Goal: Task Accomplishment & Management: Manage account settings

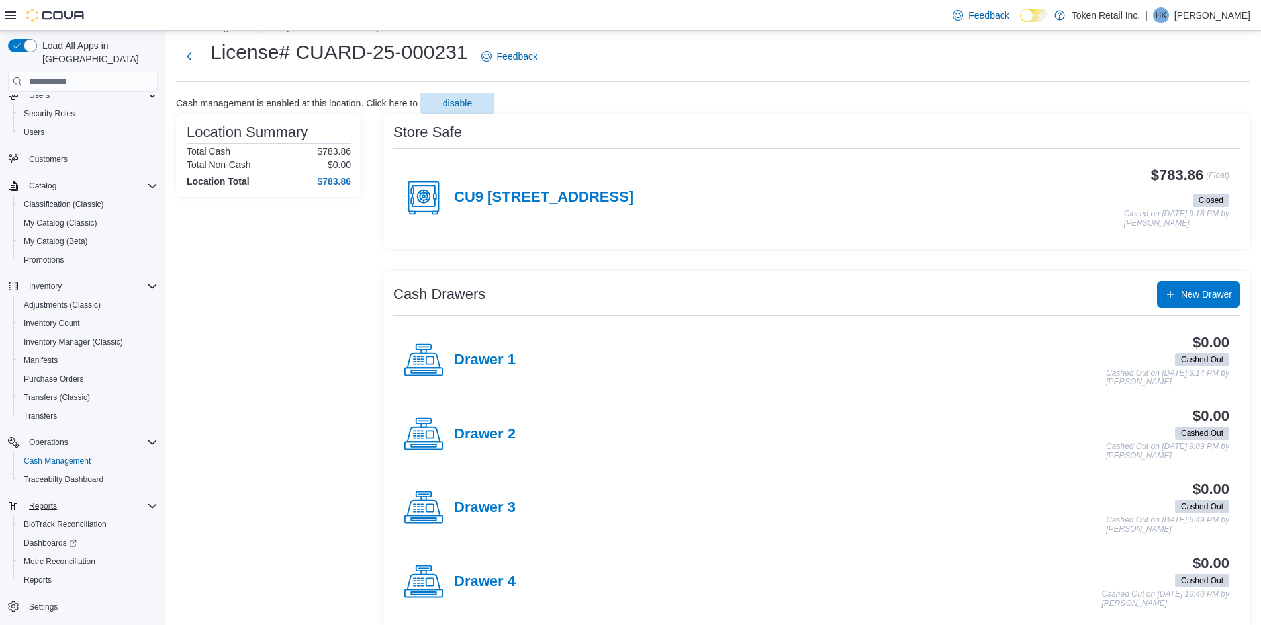
scroll to position [41, 0]
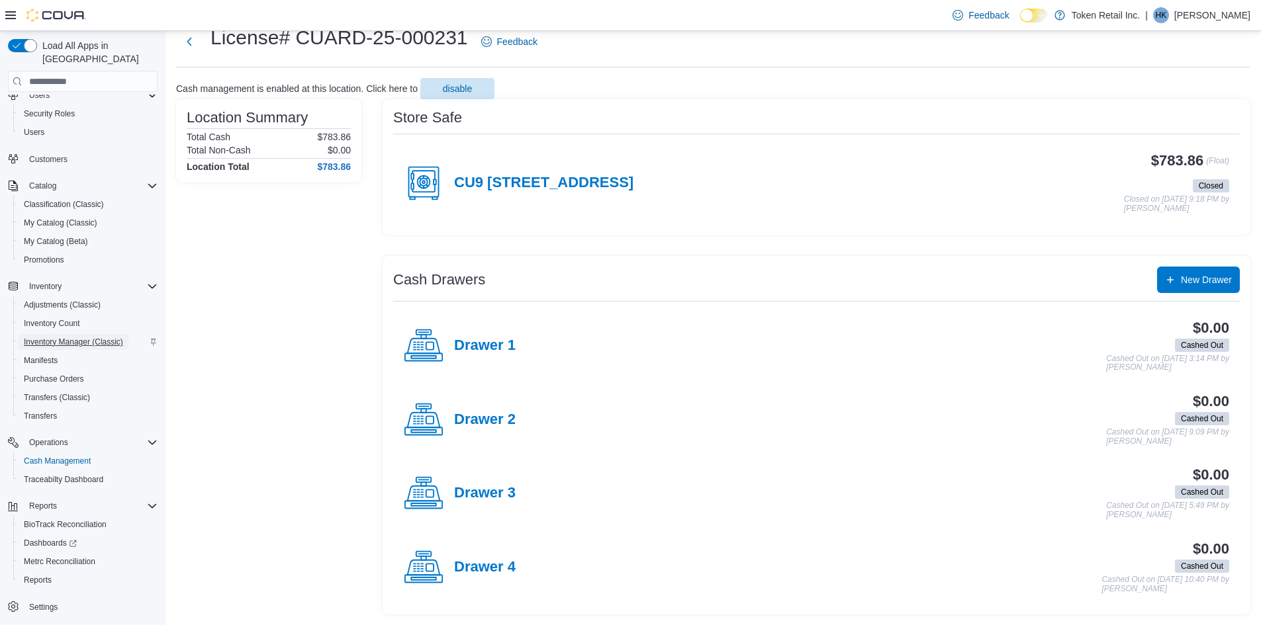
click at [80, 337] on span "Inventory Manager (Classic)" at bounding box center [73, 342] width 99 height 11
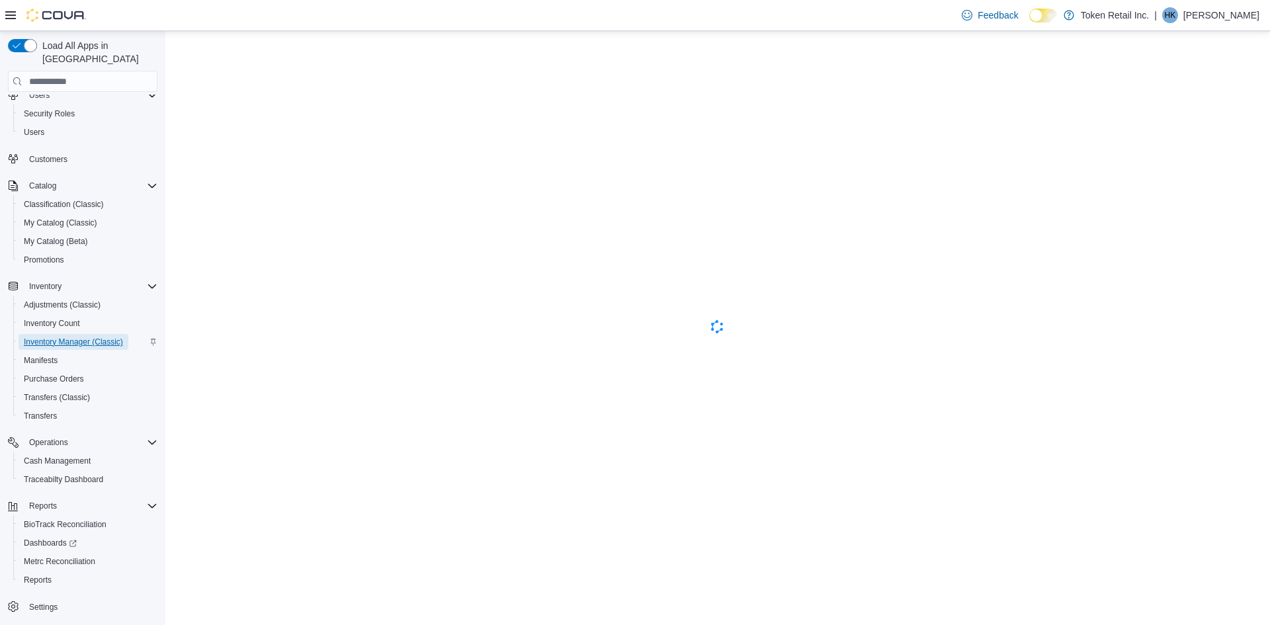
click at [73, 337] on span "Inventory Manager (Classic)" at bounding box center [73, 342] width 99 height 11
click at [36, 337] on span "Inventory Manager (Classic)" at bounding box center [73, 342] width 99 height 11
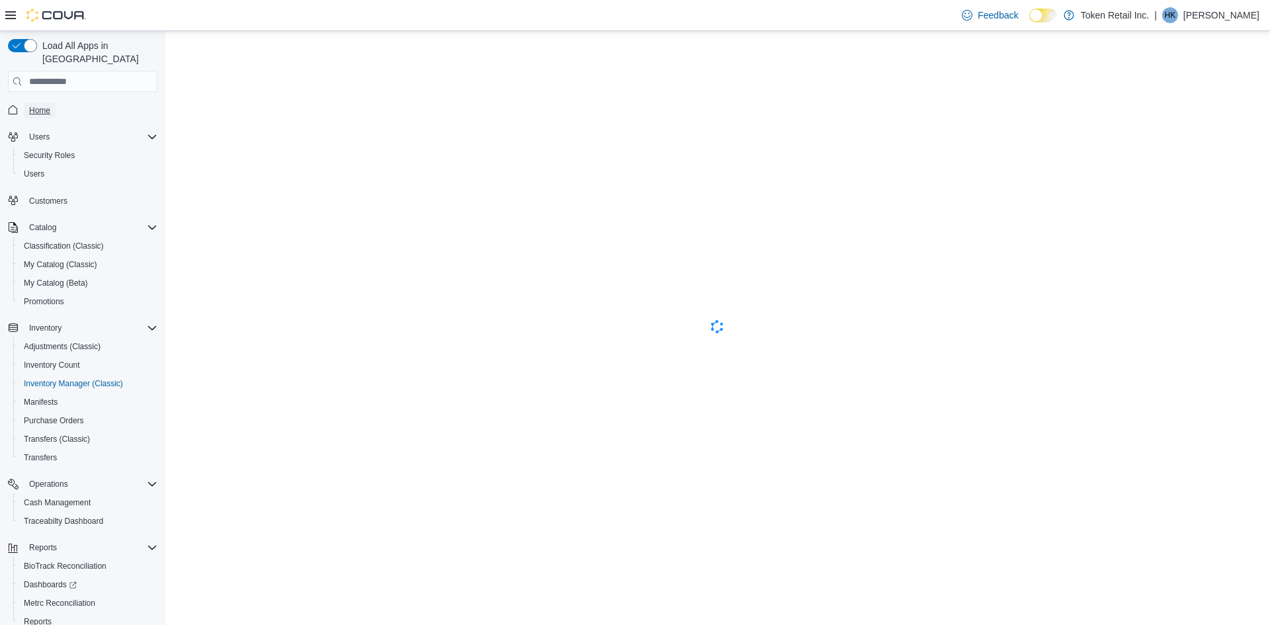
click at [36, 105] on span "Home" at bounding box center [39, 110] width 21 height 11
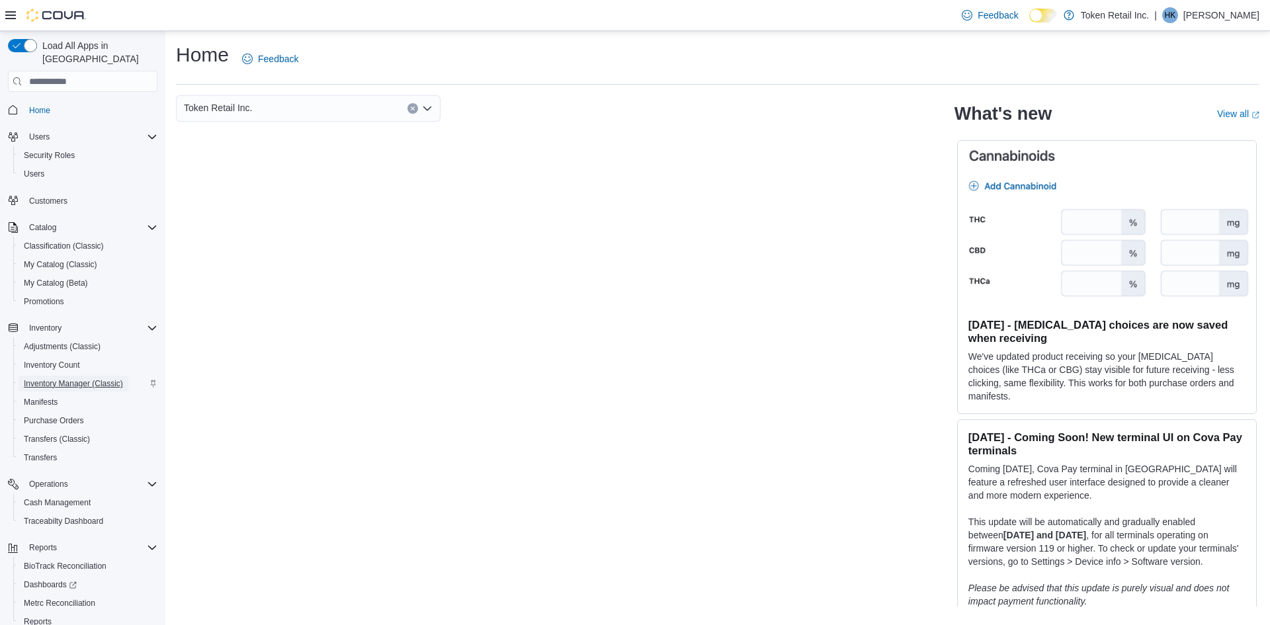
click at [64, 378] on span "Inventory Manager (Classic)" at bounding box center [73, 383] width 99 height 11
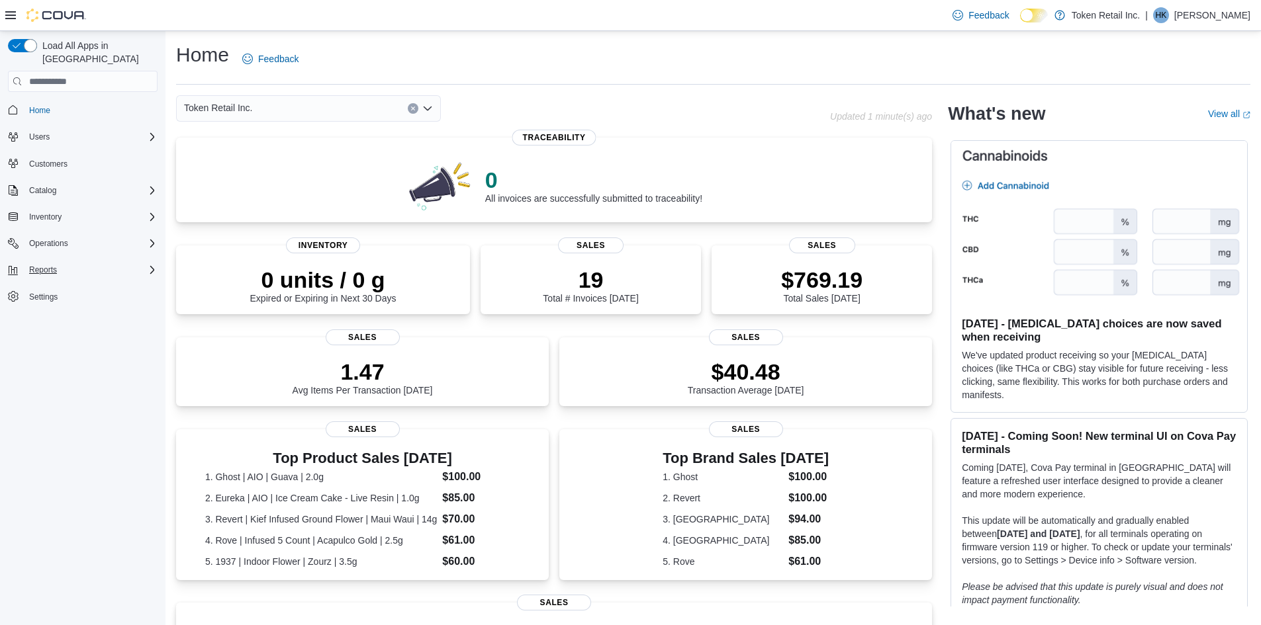
click at [144, 262] on div "Reports" at bounding box center [91, 270] width 134 height 16
click at [142, 209] on div "Inventory" at bounding box center [91, 217] width 134 height 16
click at [75, 267] on span "Inventory Manager (Classic)" at bounding box center [73, 272] width 99 height 11
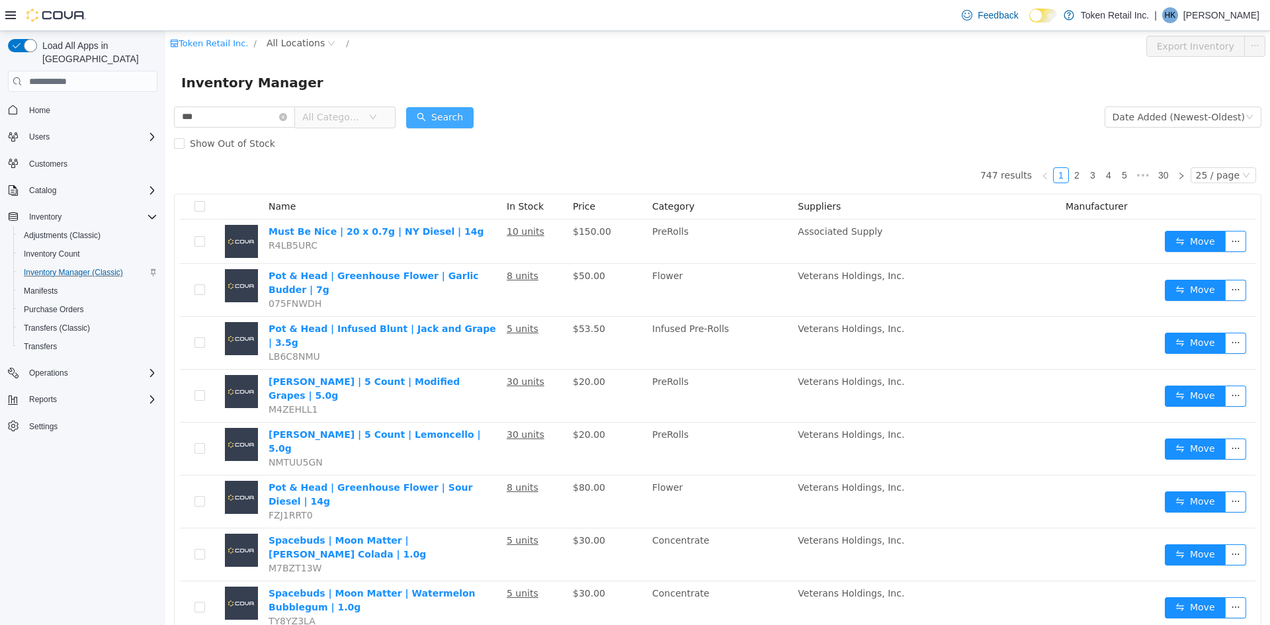
type input "***"
click at [447, 113] on button "Search" at bounding box center [439, 117] width 67 height 21
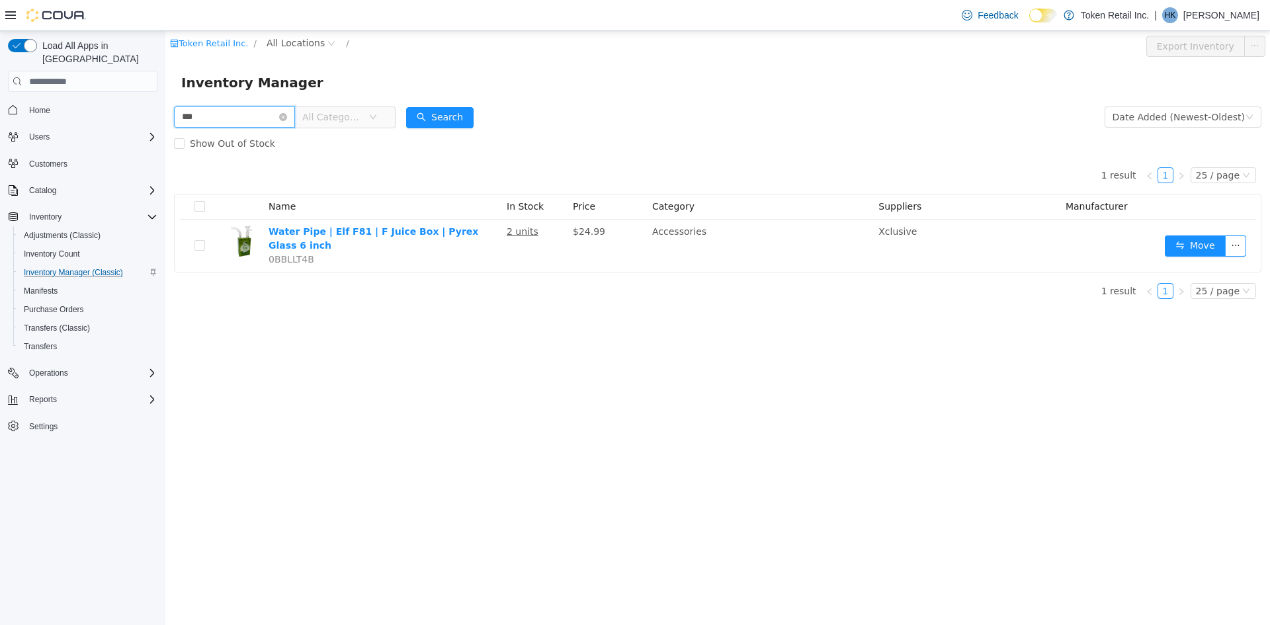
click at [229, 117] on input "***" at bounding box center [234, 117] width 121 height 21
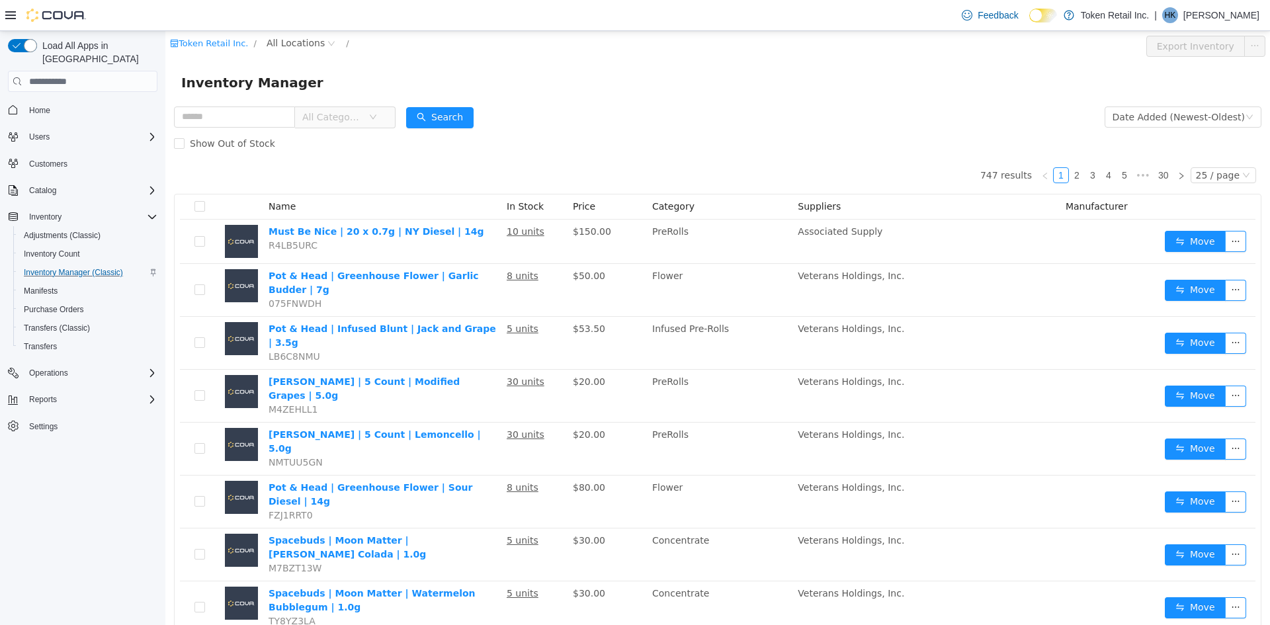
click at [361, 118] on span "All Categories" at bounding box center [332, 117] width 60 height 13
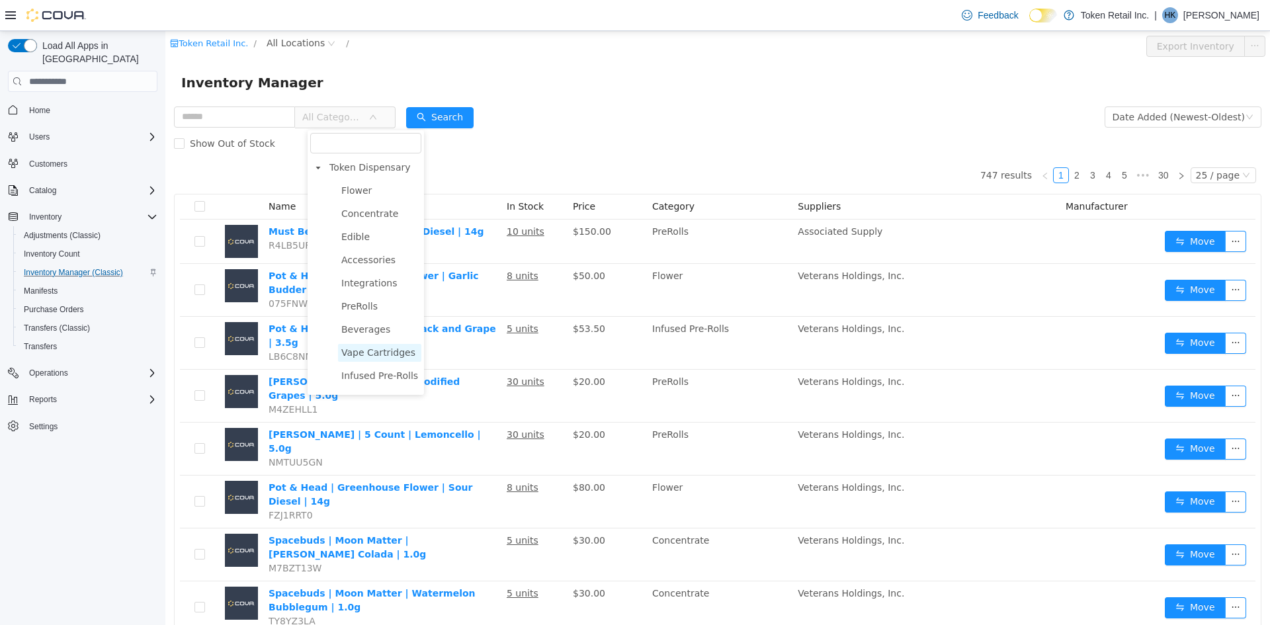
click at [355, 354] on span "Vape Cartridges" at bounding box center [378, 352] width 74 height 11
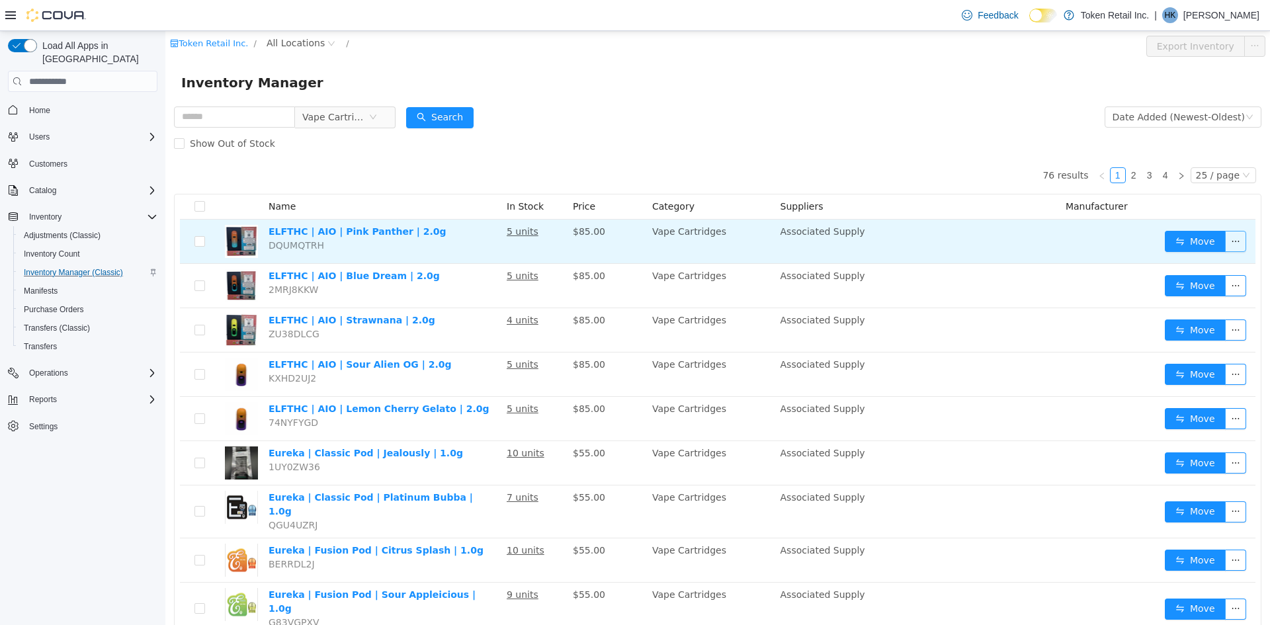
click at [1225, 239] on button "button" at bounding box center [1235, 241] width 21 height 21
click at [1041, 241] on td "Associated Supply" at bounding box center [917, 242] width 285 height 44
click at [1178, 240] on button "Move" at bounding box center [1195, 241] width 61 height 21
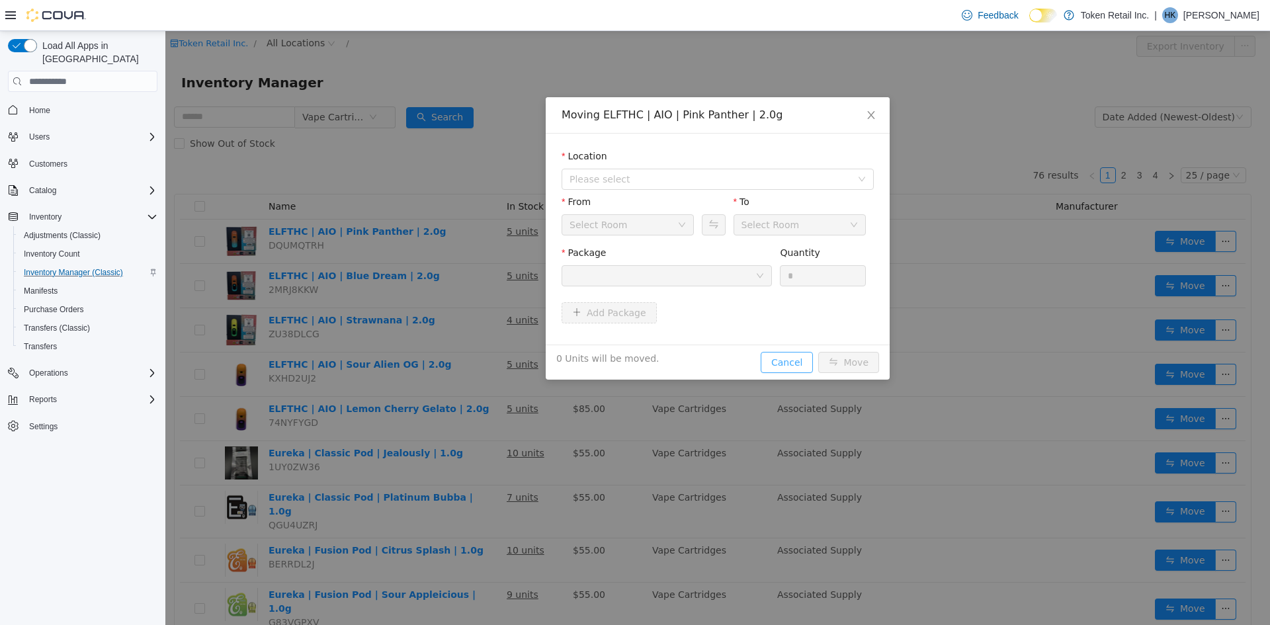
click at [785, 359] on button "Cancel" at bounding box center [787, 362] width 52 height 21
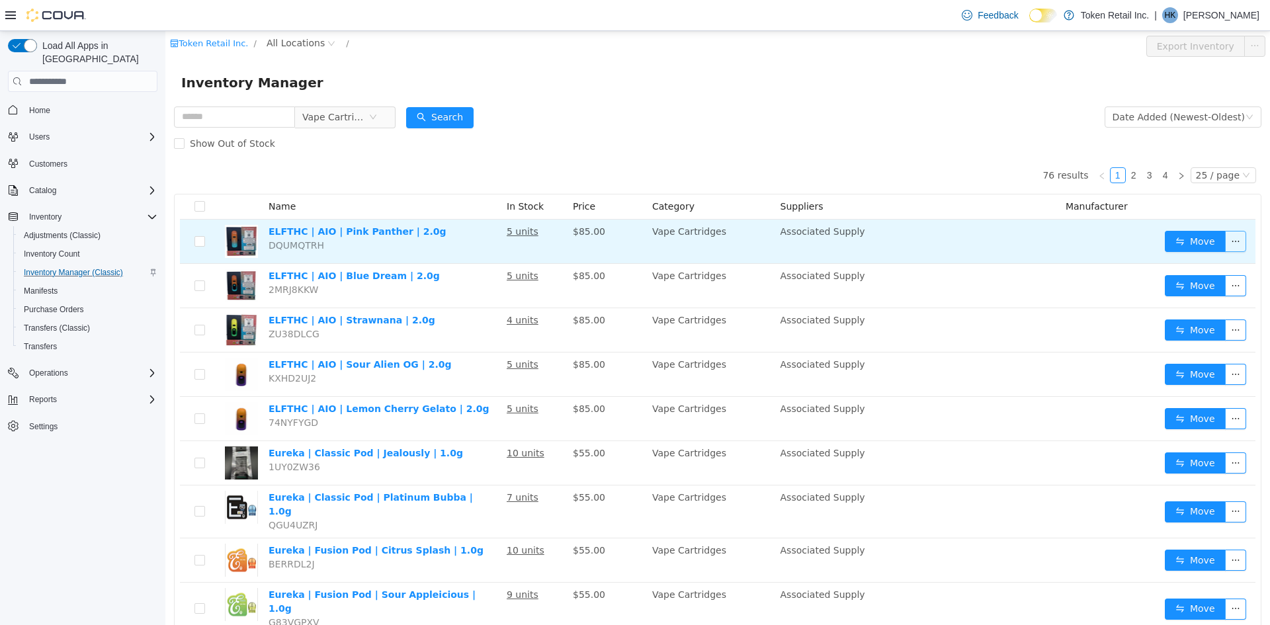
click at [1228, 240] on button "button" at bounding box center [1235, 241] width 21 height 21
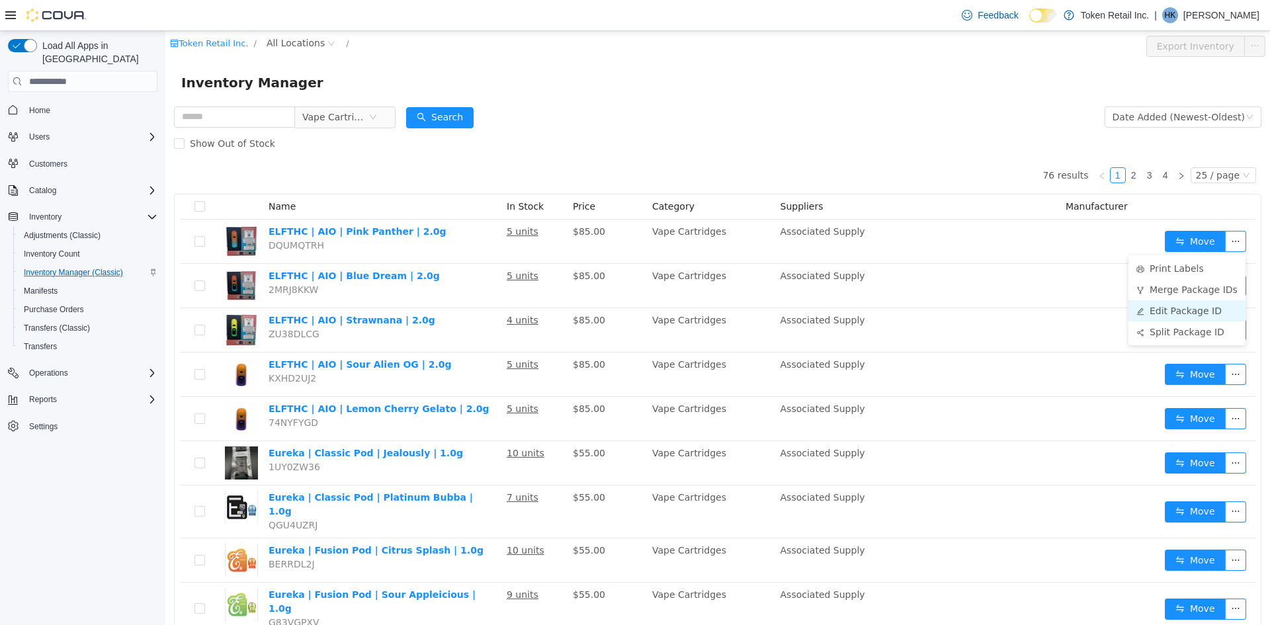
click at [1157, 313] on li "Edit Package ID" at bounding box center [1187, 310] width 117 height 21
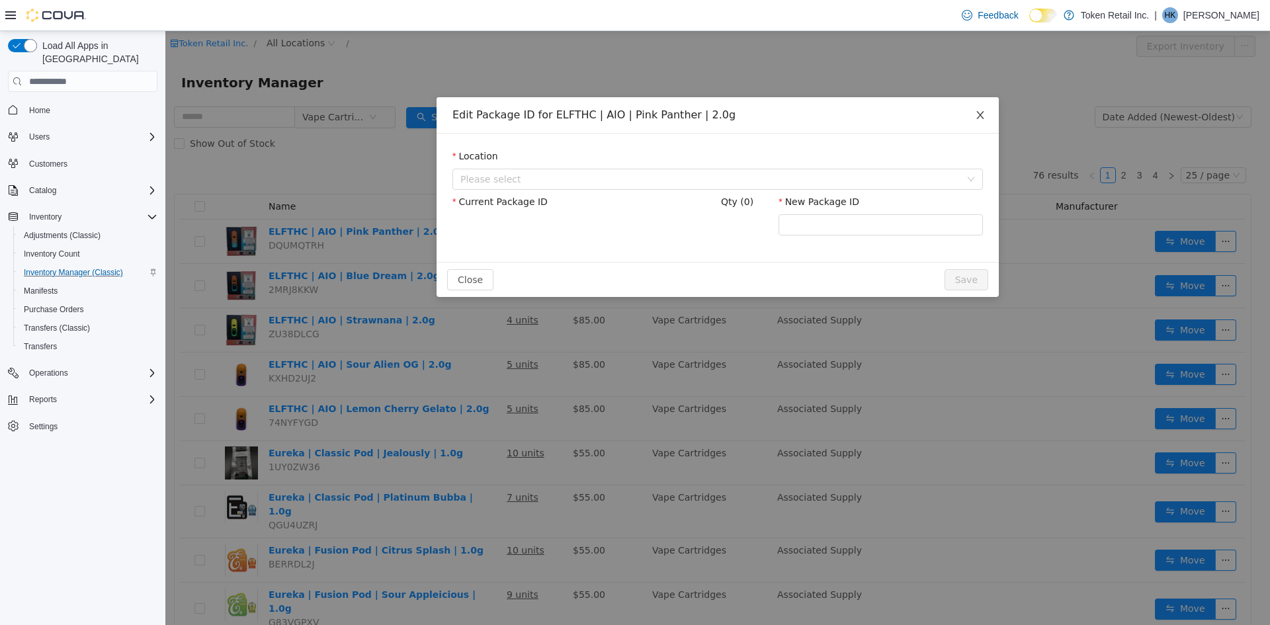
click at [984, 116] on icon "icon: close" at bounding box center [980, 115] width 11 height 11
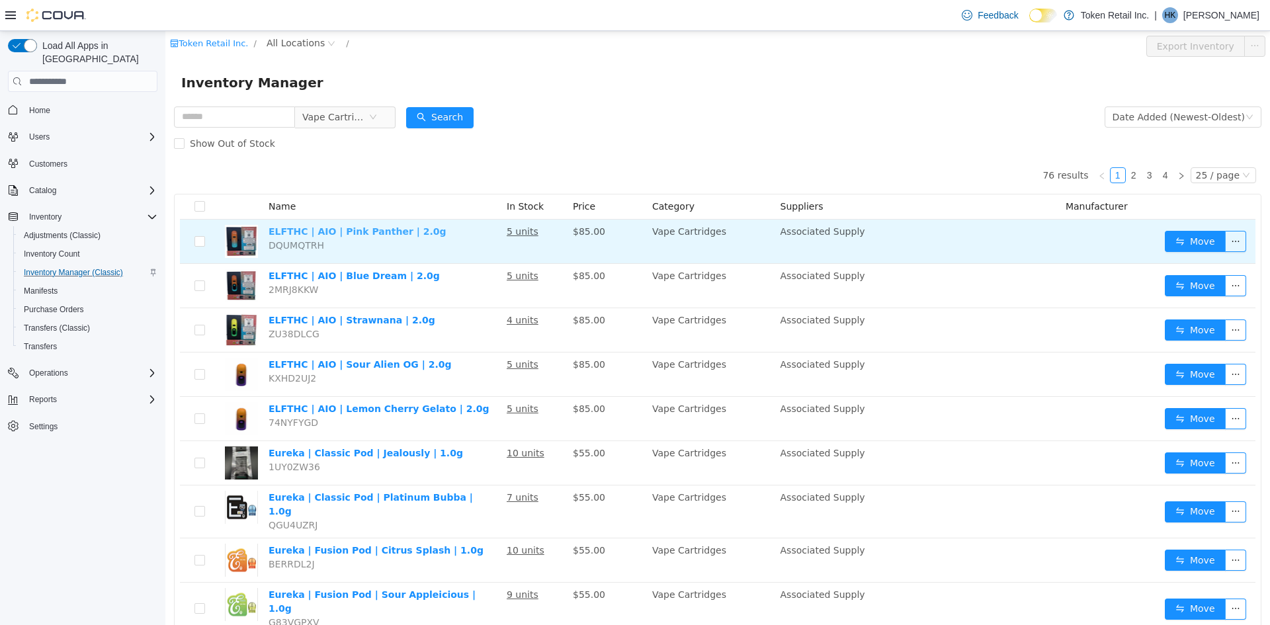
click at [309, 232] on link "ELFTHC | AIO | Pink Panther | 2.0g" at bounding box center [358, 231] width 178 height 11
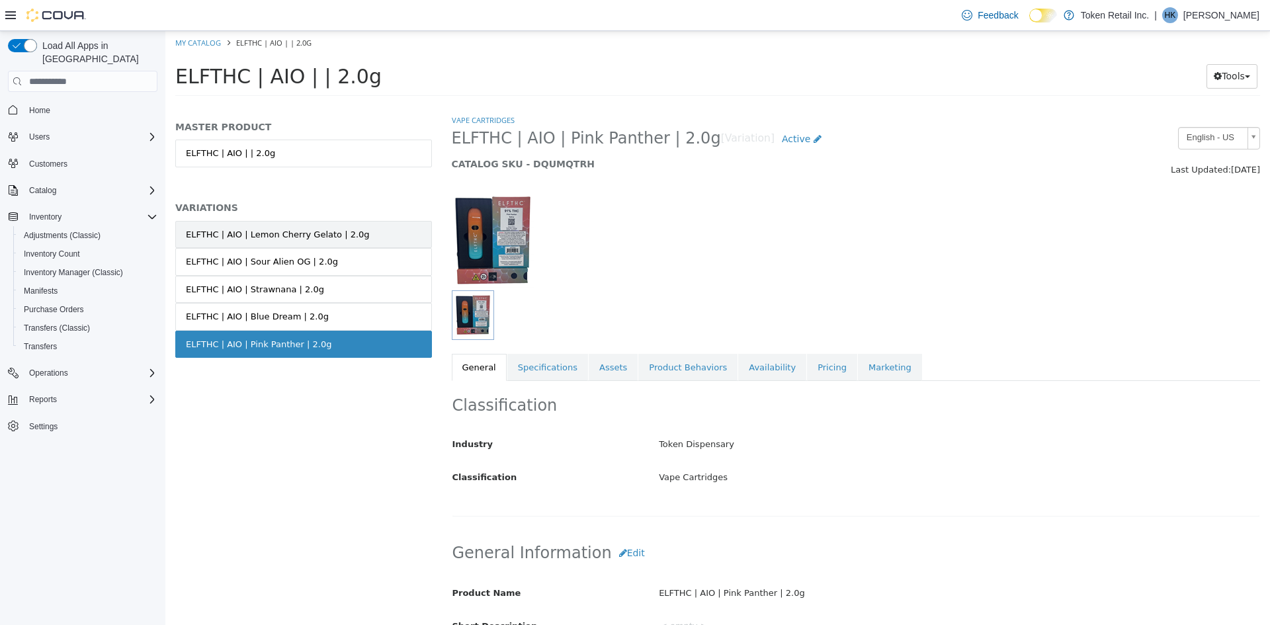
click at [304, 234] on div "ELFTHC | AIO | Lemon Cherry Gelato | 2.0g" at bounding box center [278, 234] width 184 height 13
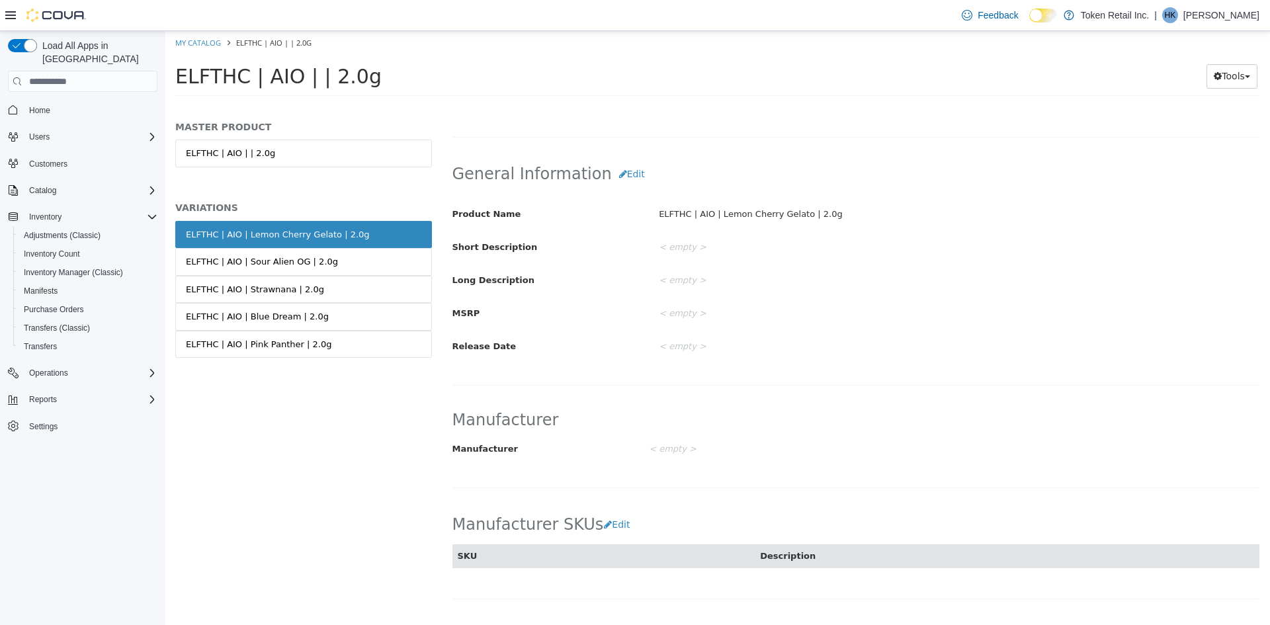
scroll to position [114, 0]
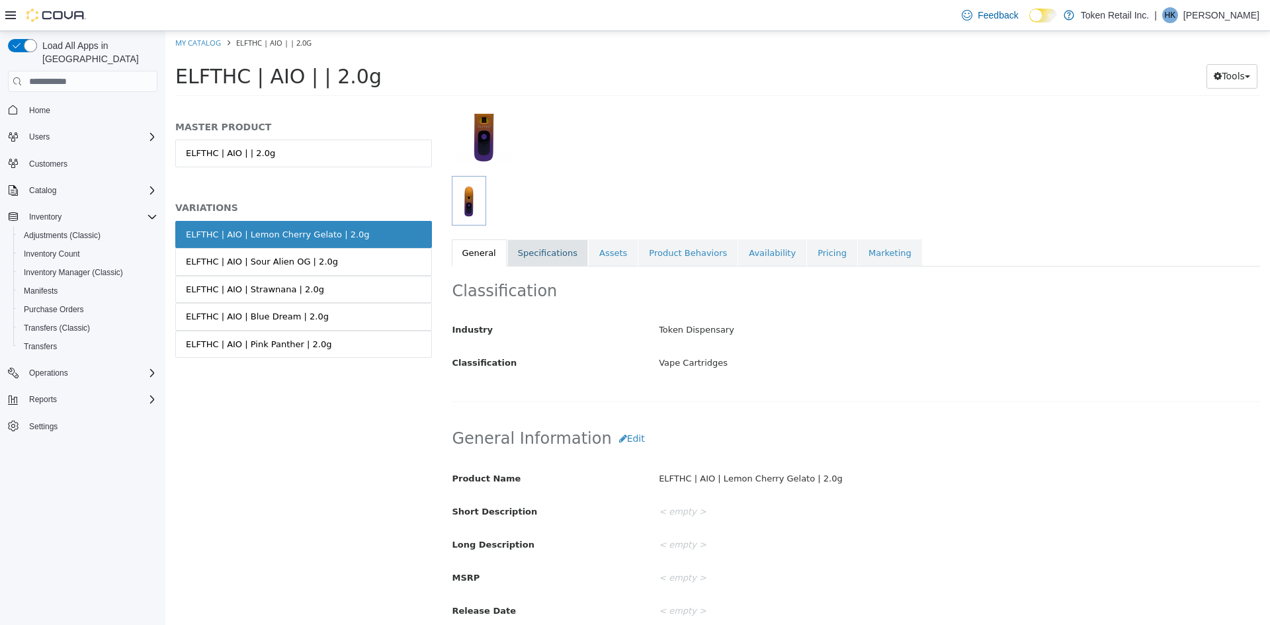
click at [553, 252] on link "Specifications" at bounding box center [548, 254] width 81 height 28
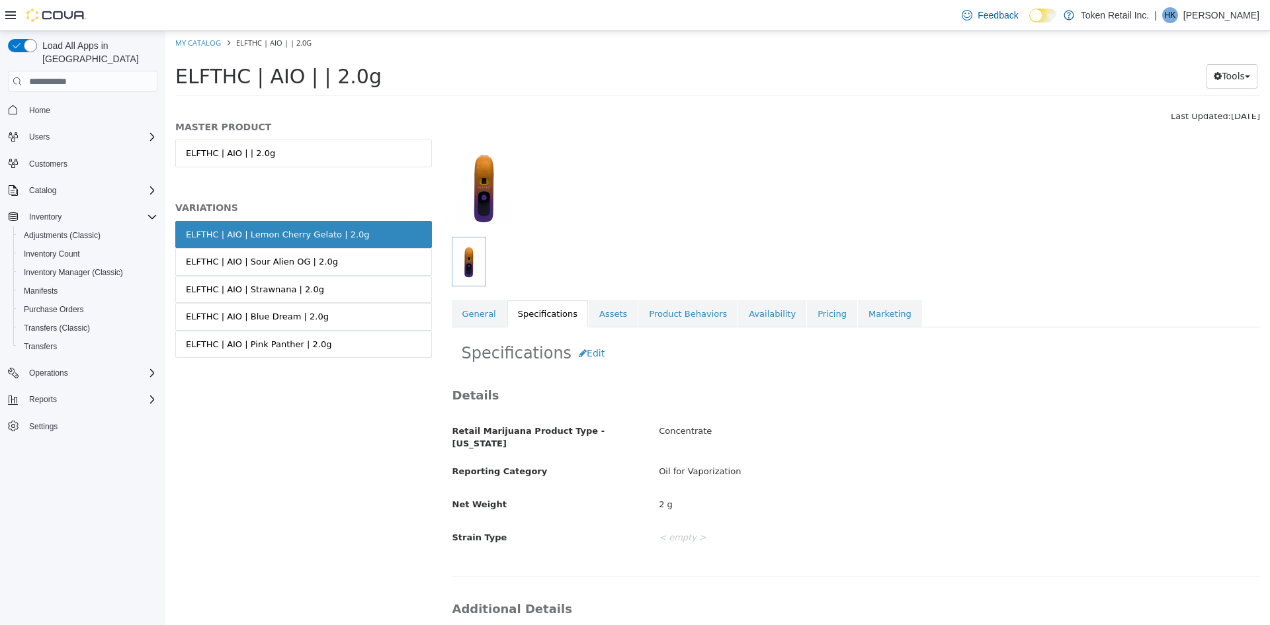
scroll to position [50, 0]
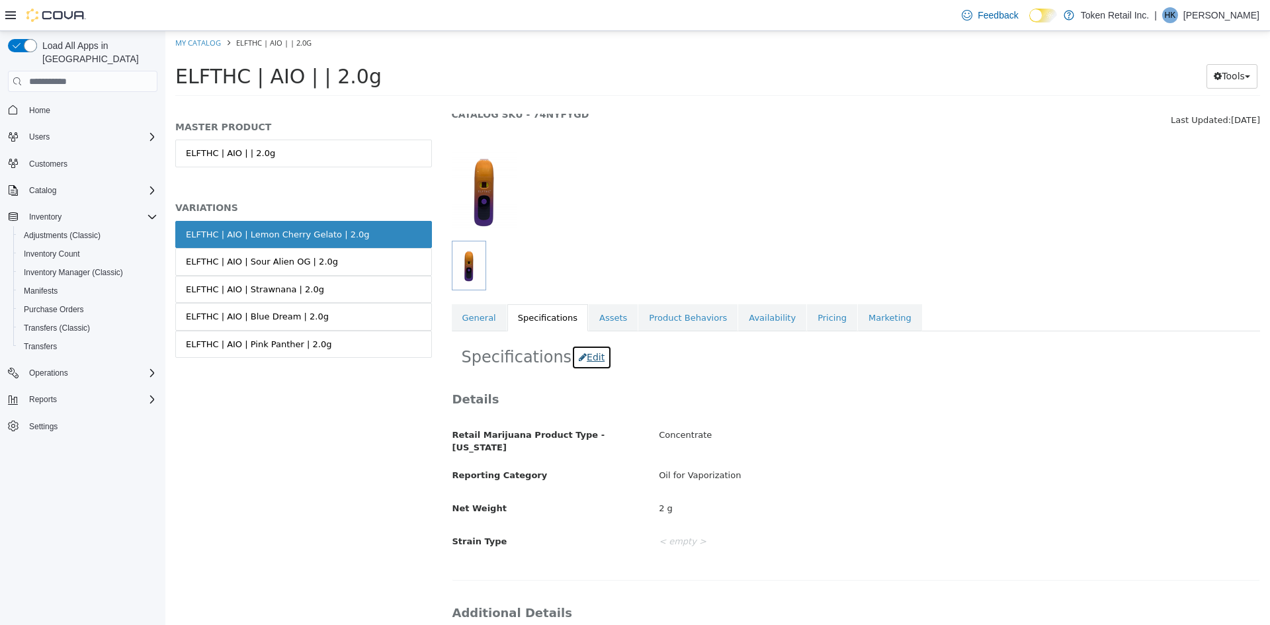
click at [591, 351] on button "Edit" at bounding box center [592, 357] width 40 height 24
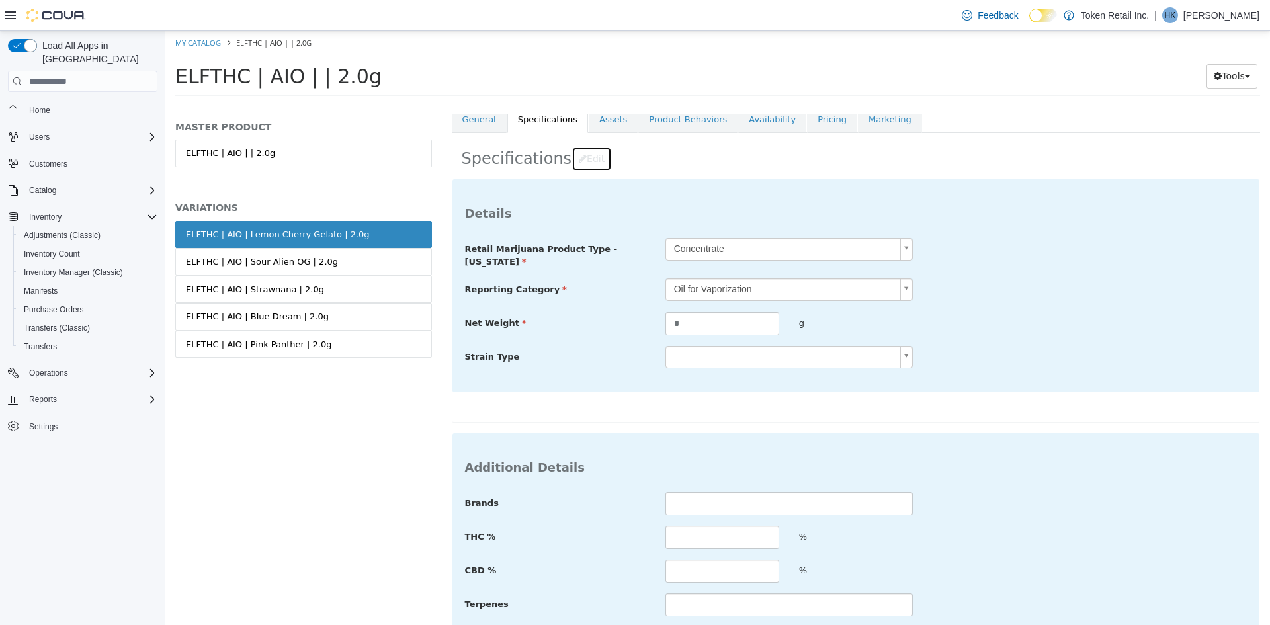
scroll to position [314, 0]
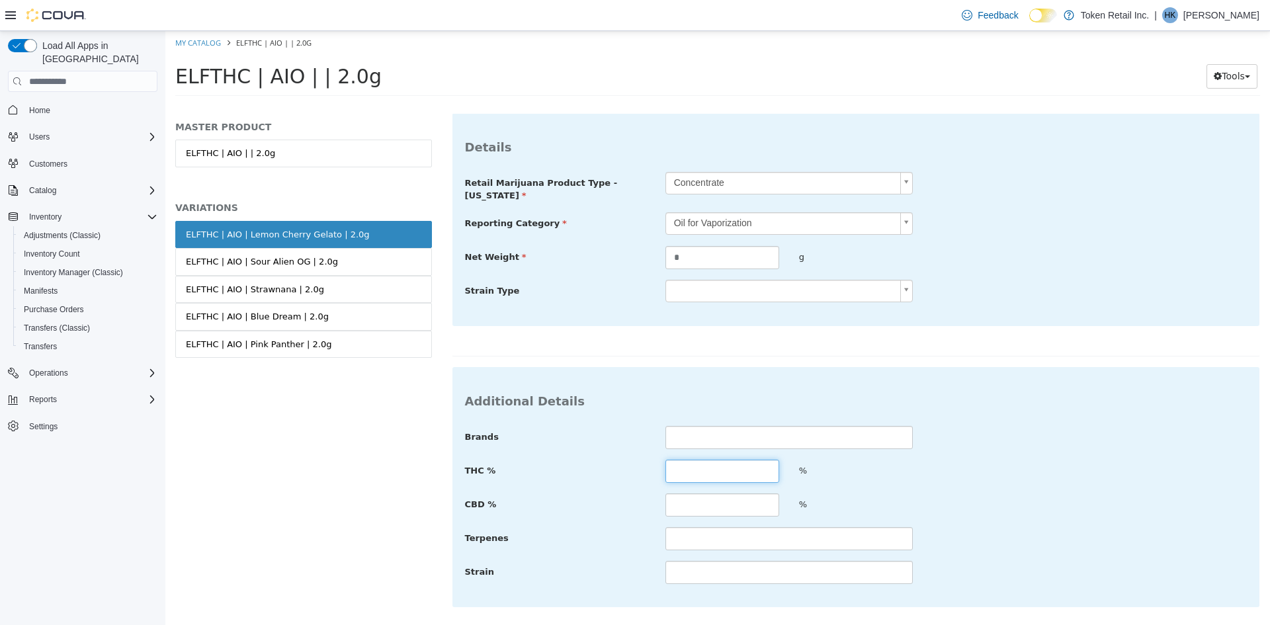
click at [683, 460] on input "text" at bounding box center [723, 471] width 114 height 23
type input "**"
click at [631, 480] on div "Brands THC % ** % CBD % % Terpenes Strain" at bounding box center [856, 505] width 783 height 159
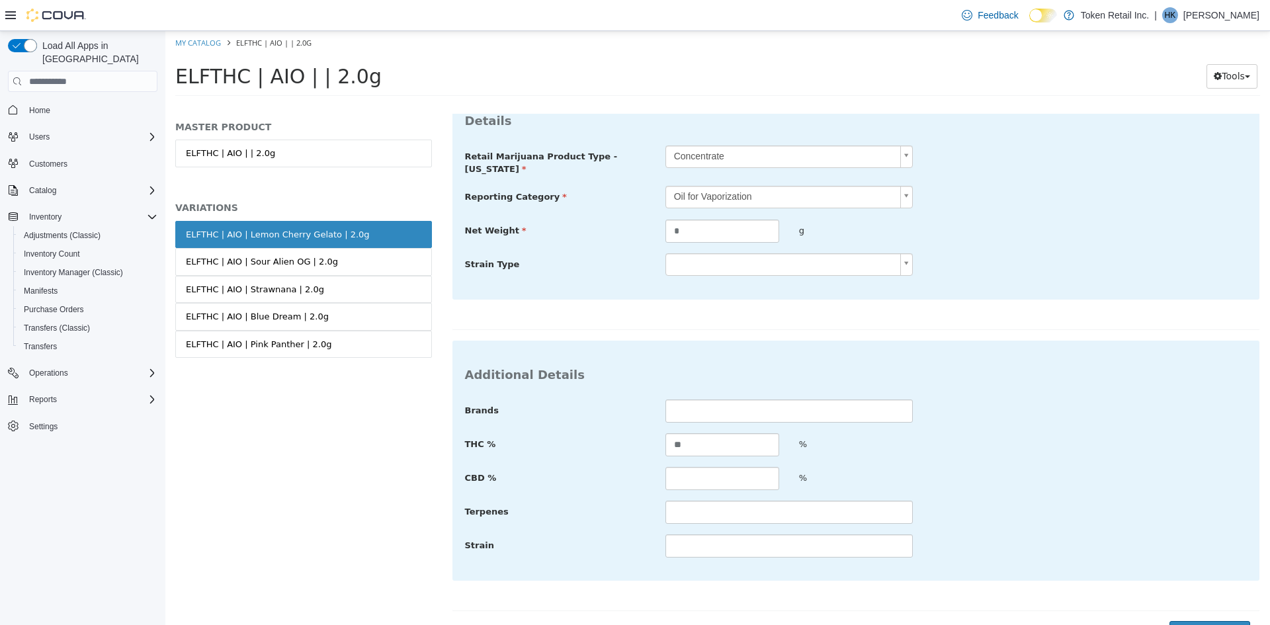
scroll to position [355, 0]
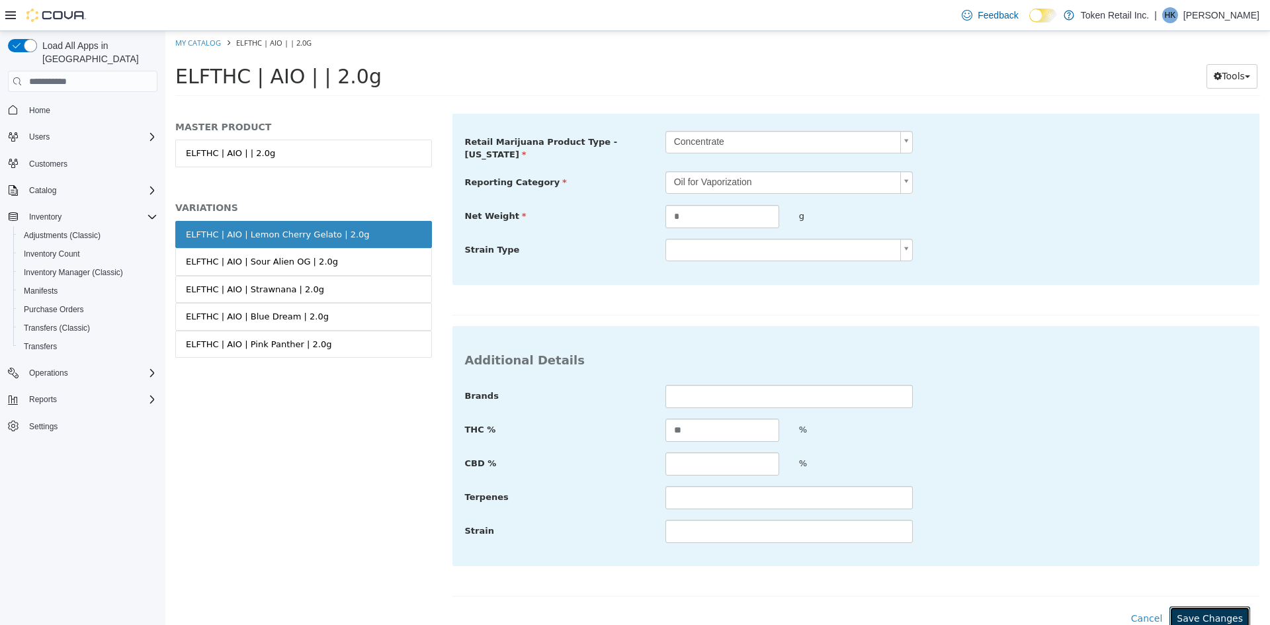
click at [1218, 617] on button "Save Changes" at bounding box center [1210, 619] width 81 height 24
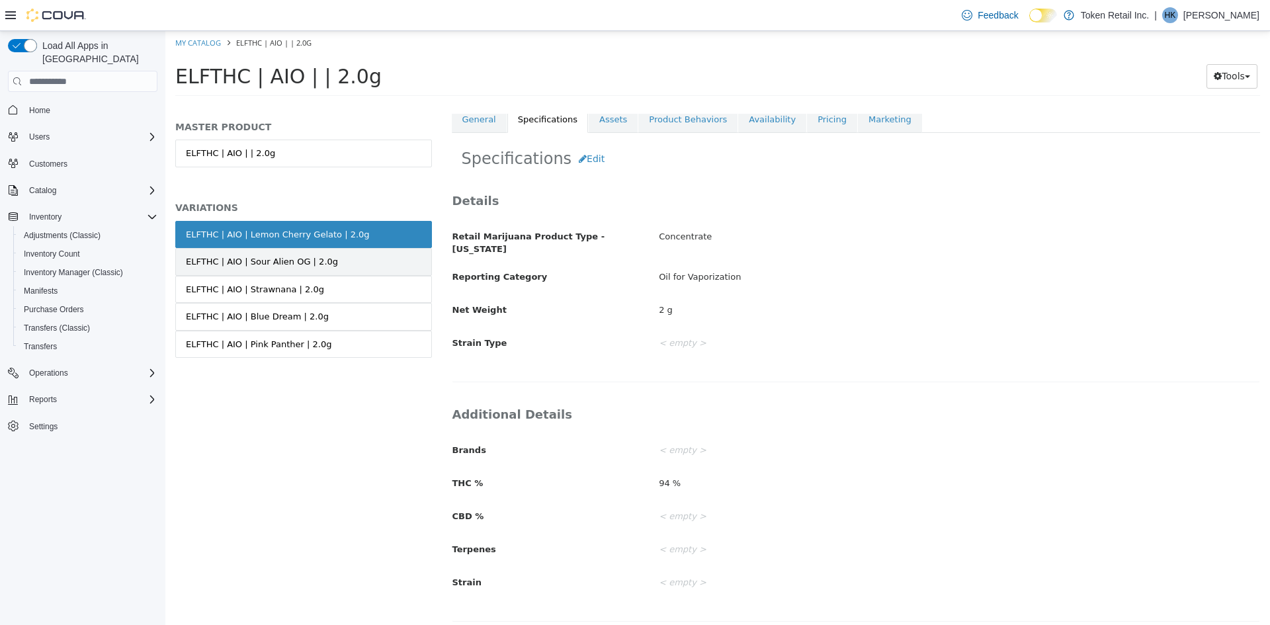
click at [269, 264] on div "ELFTHC | AIO | Sour Alien OG | 2.0g" at bounding box center [262, 261] width 152 height 13
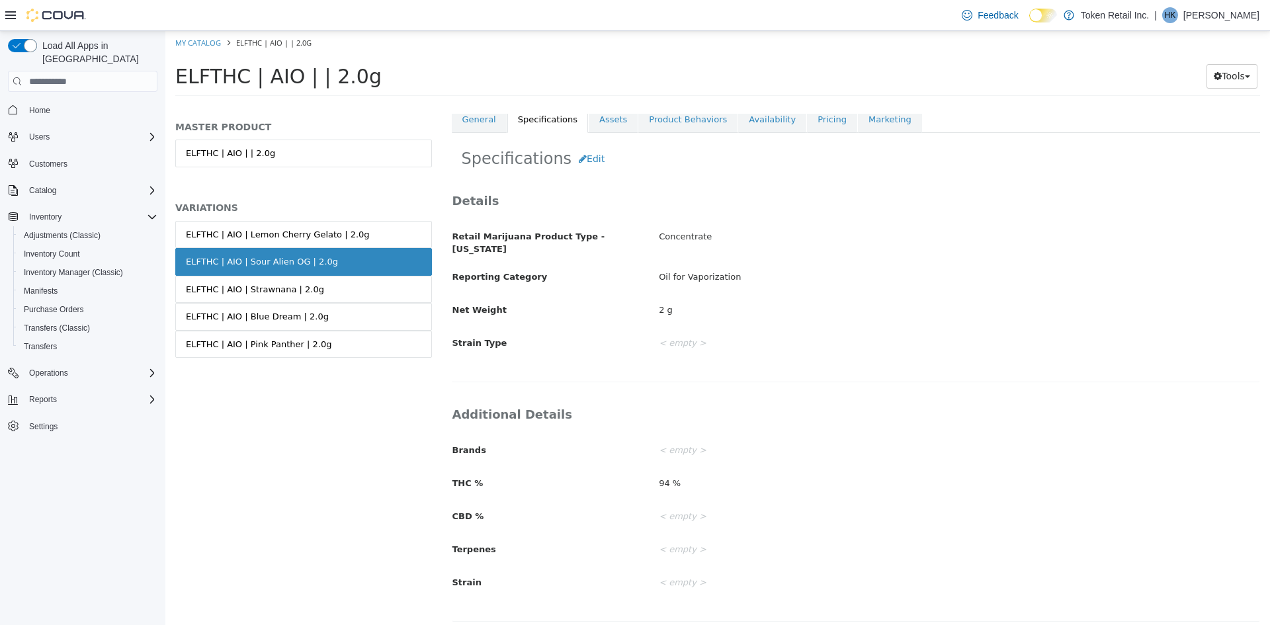
scroll to position [246, 0]
click at [582, 157] on button "Edit" at bounding box center [592, 161] width 40 height 24
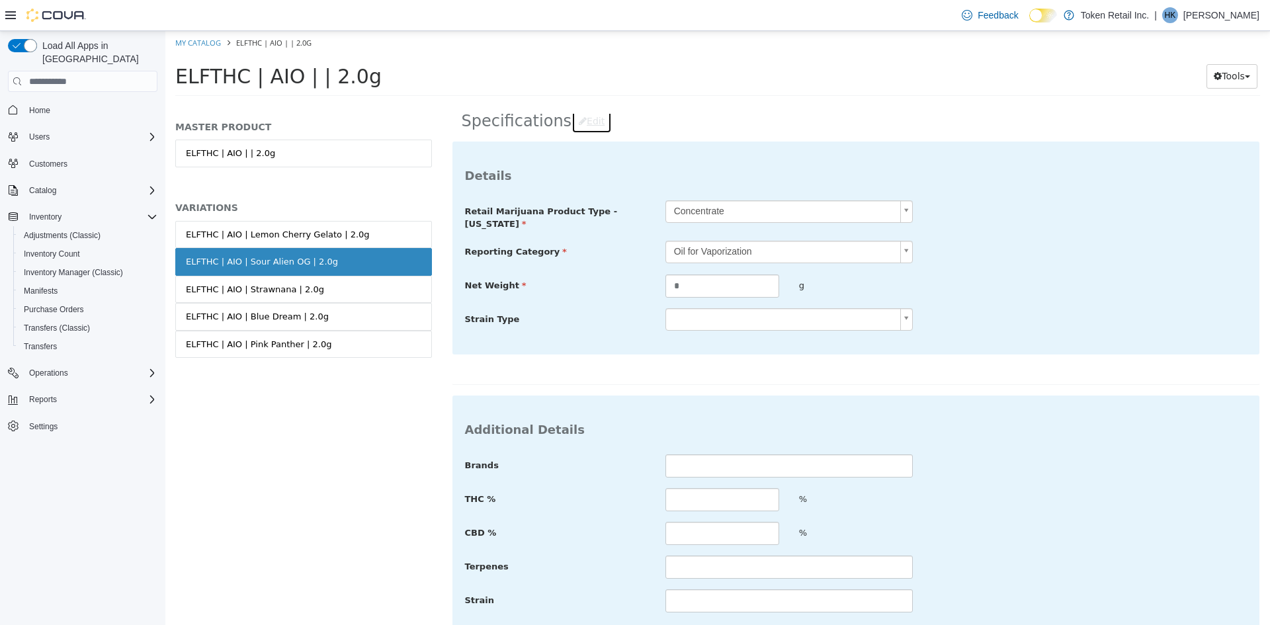
scroll to position [355, 0]
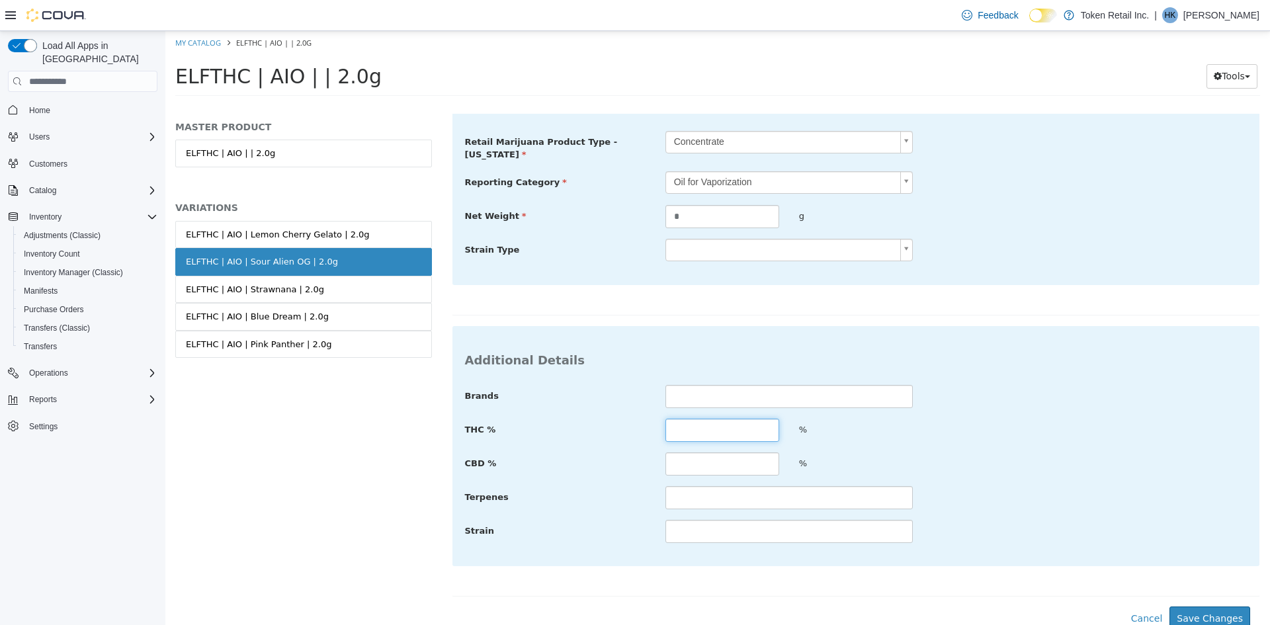
click at [711, 429] on input "text" at bounding box center [723, 430] width 114 height 23
type input "**"
click at [1192, 607] on button "Save Changes" at bounding box center [1210, 619] width 81 height 24
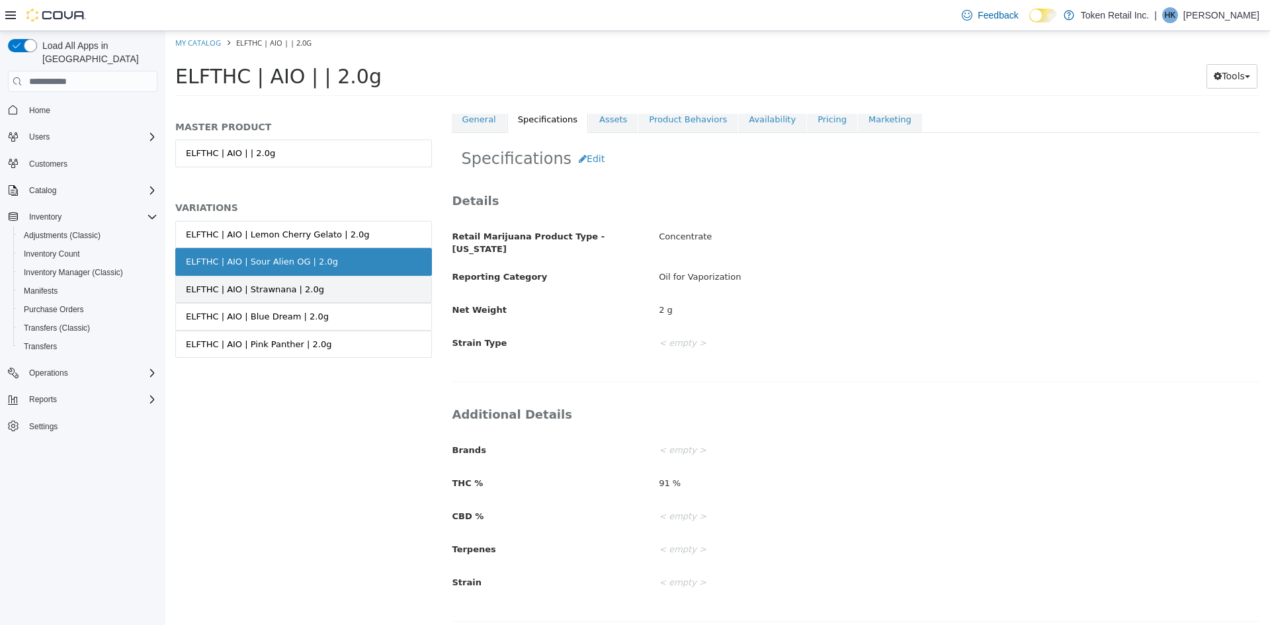
click at [311, 290] on link "ELFTHC | AIO | Strawnana | 2.0g" at bounding box center [303, 290] width 257 height 28
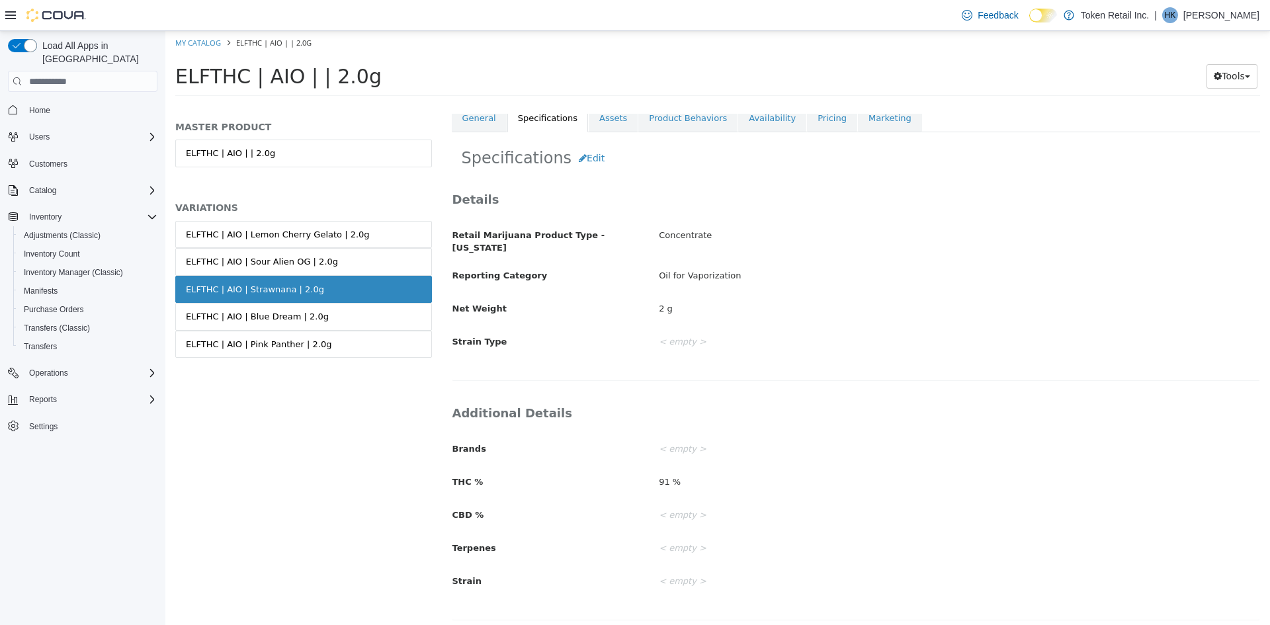
scroll to position [246, 0]
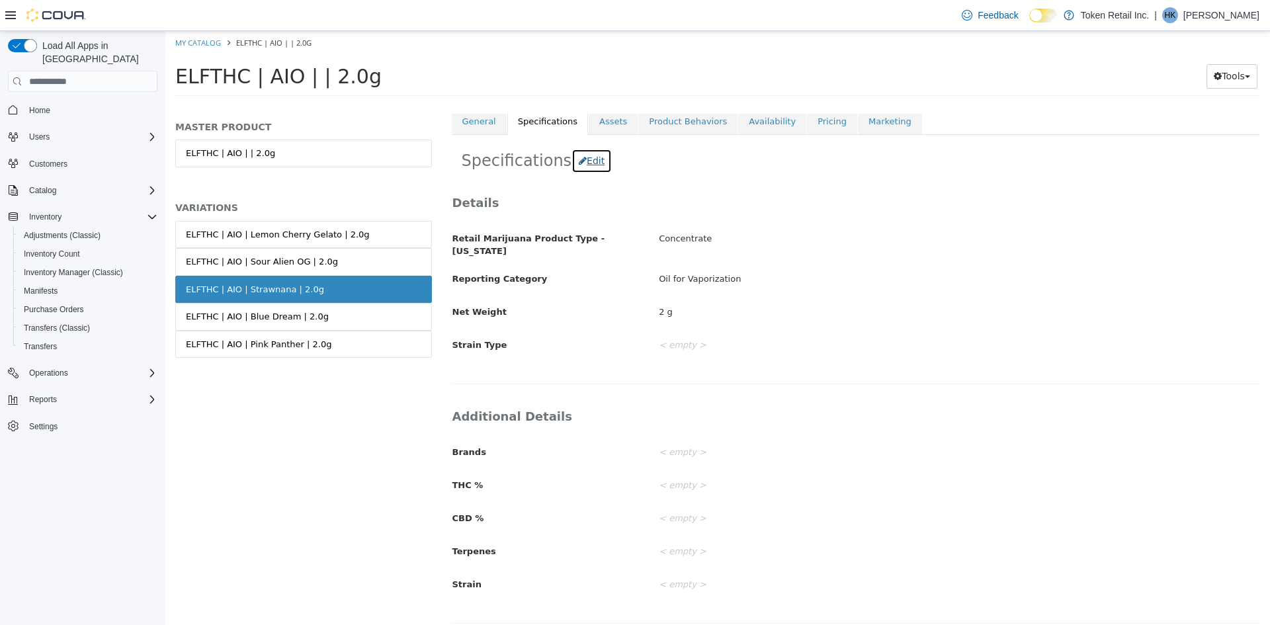
click at [577, 164] on button "Edit" at bounding box center [592, 161] width 40 height 24
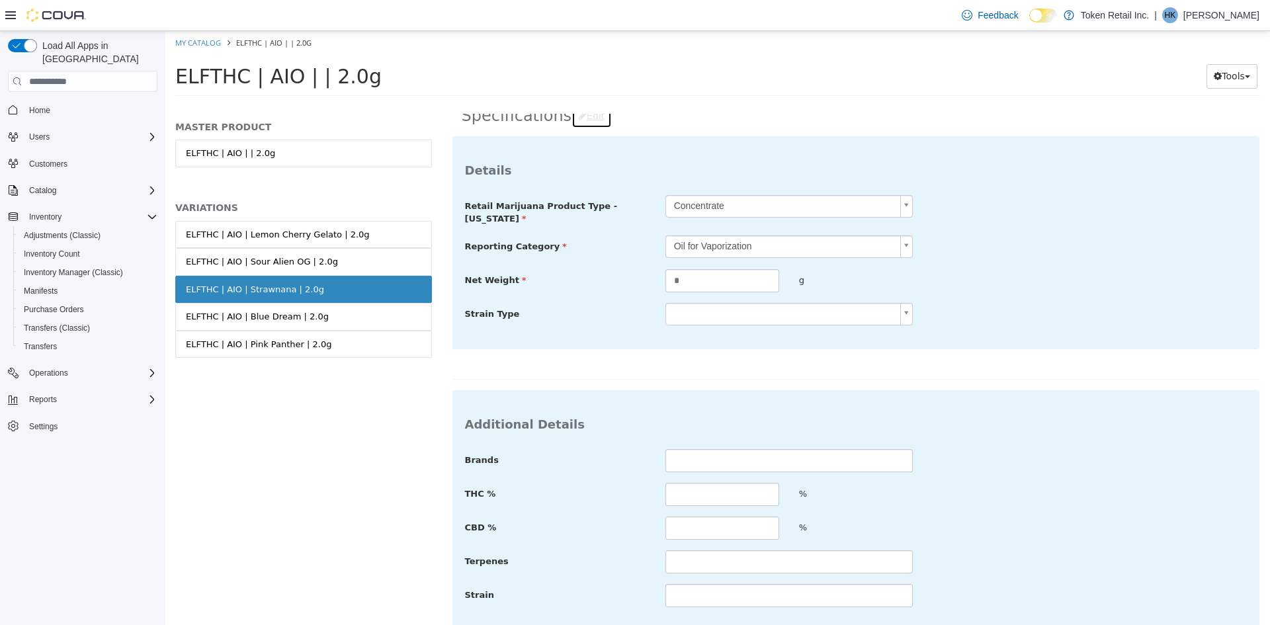
scroll to position [312, 0]
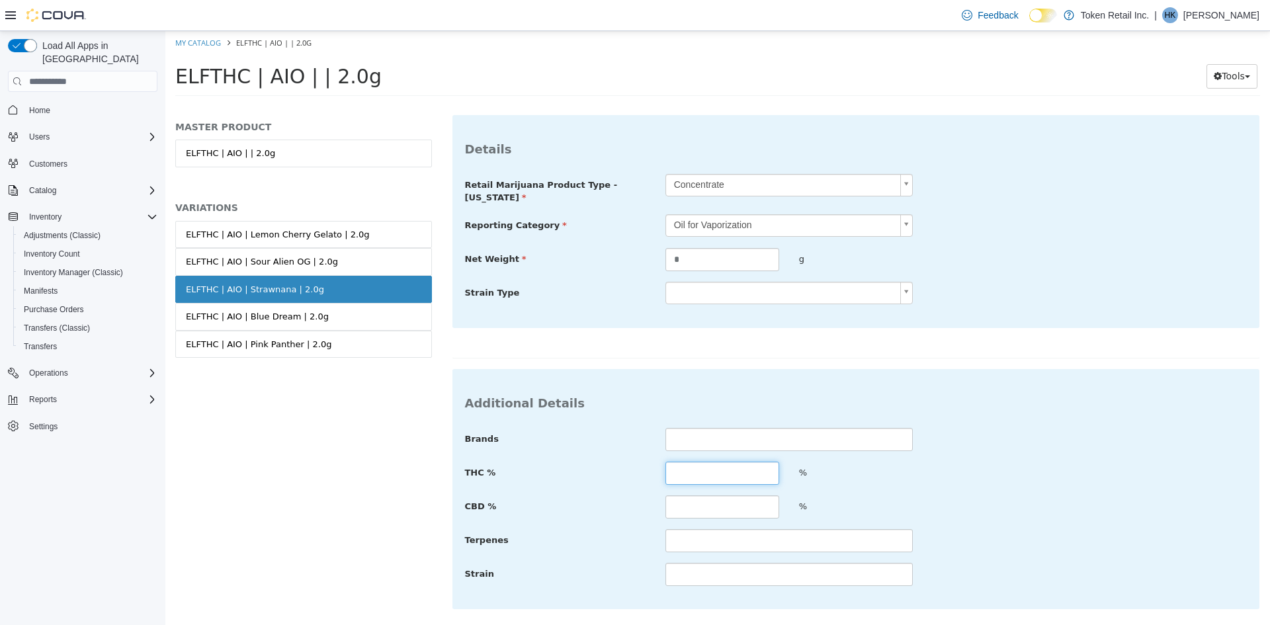
click at [693, 473] on input "text" at bounding box center [723, 473] width 114 height 23
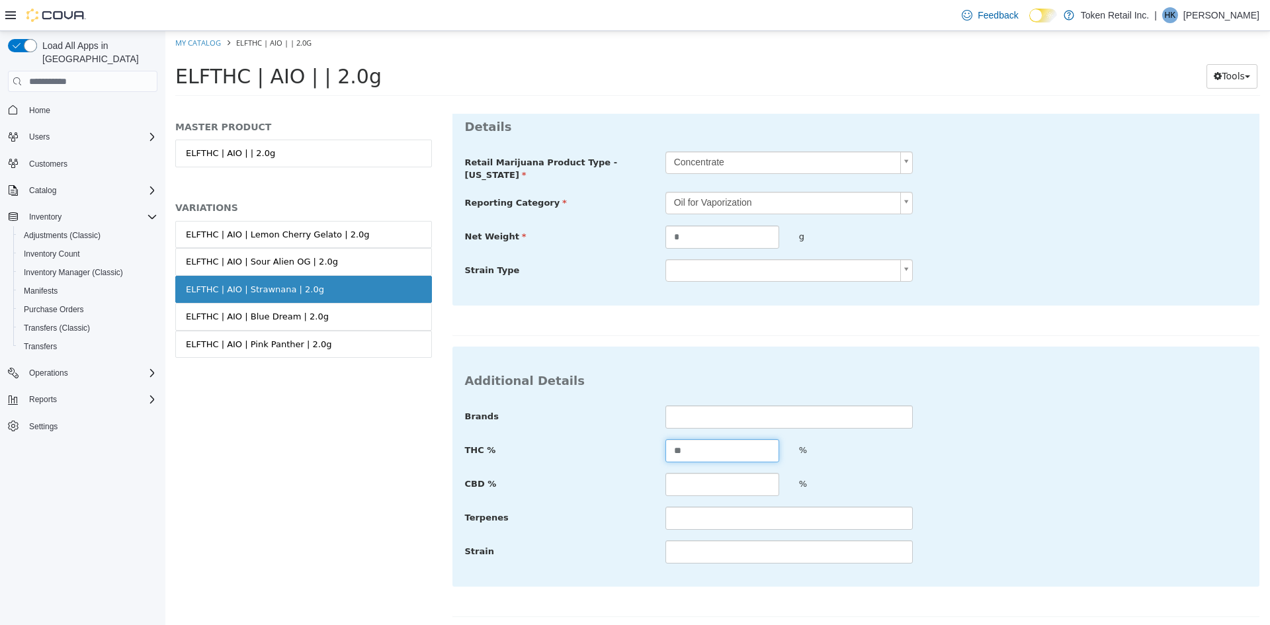
scroll to position [355, 0]
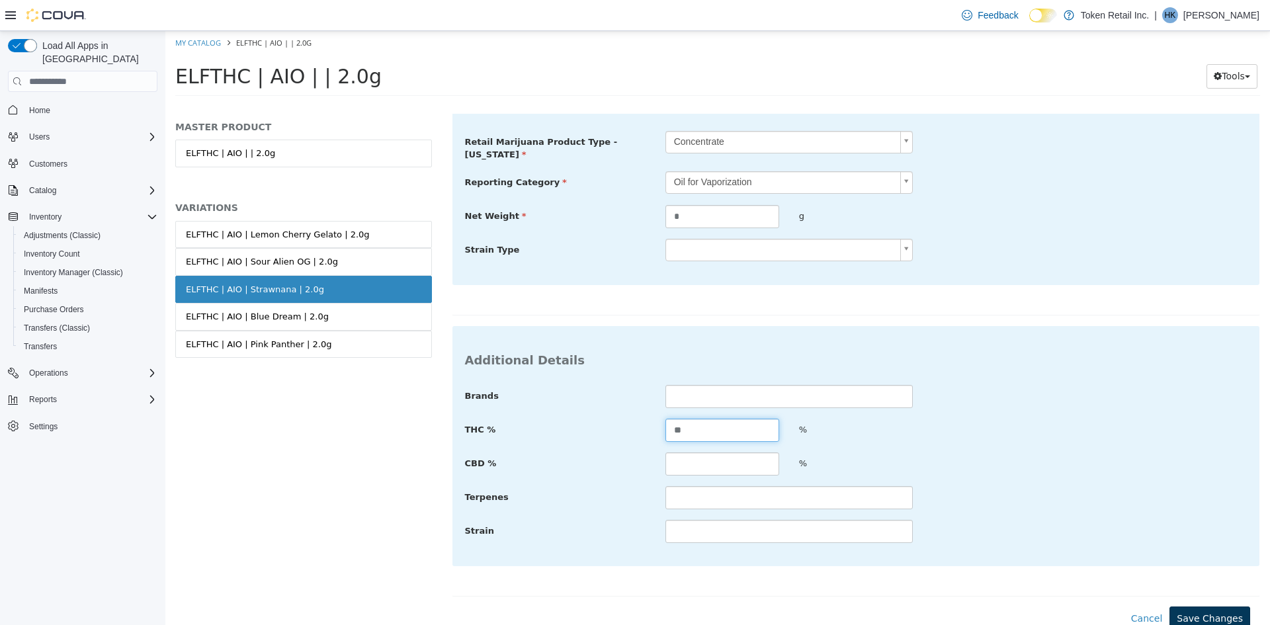
type input "**"
click at [1231, 613] on button "Save Changes" at bounding box center [1210, 619] width 81 height 24
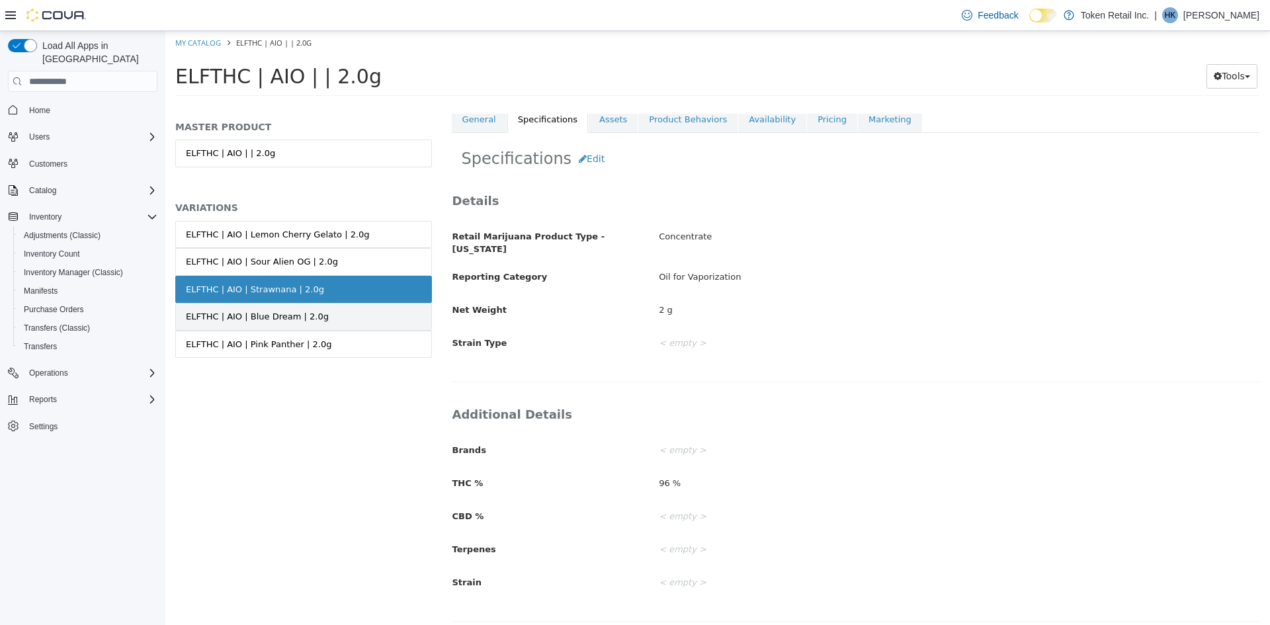
click at [303, 328] on link "ELFTHC | AIO | Blue Dream | 2.0g" at bounding box center [303, 317] width 257 height 28
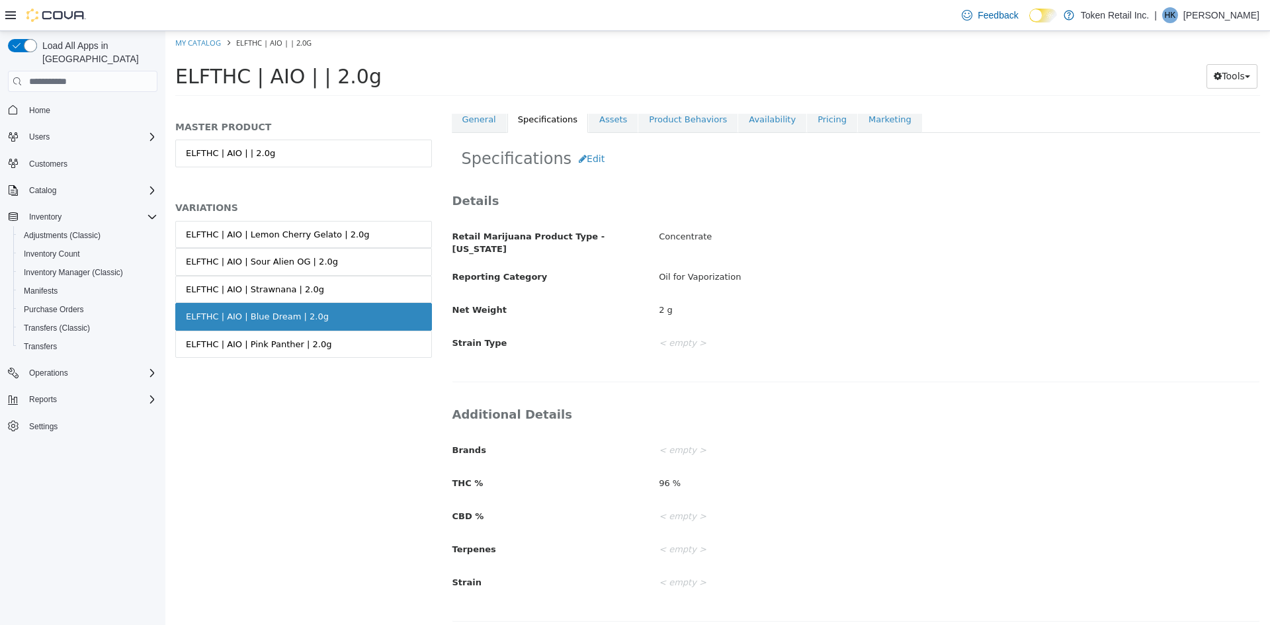
scroll to position [246, 0]
click at [578, 156] on button "Edit" at bounding box center [592, 161] width 40 height 24
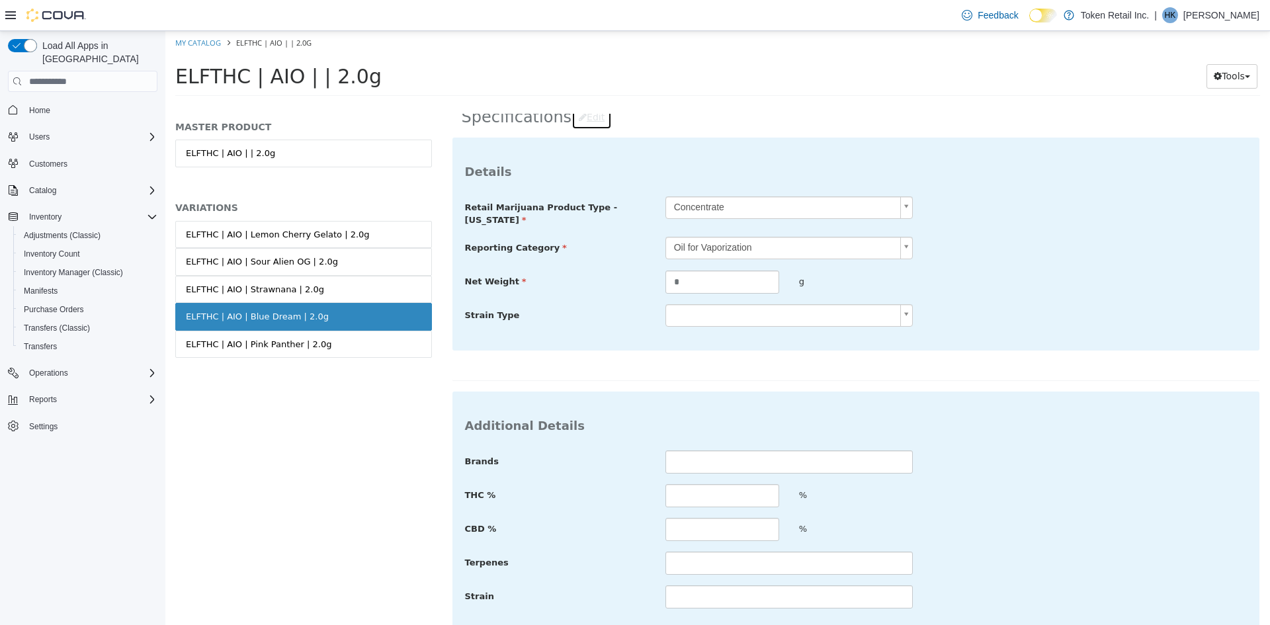
scroll to position [355, 0]
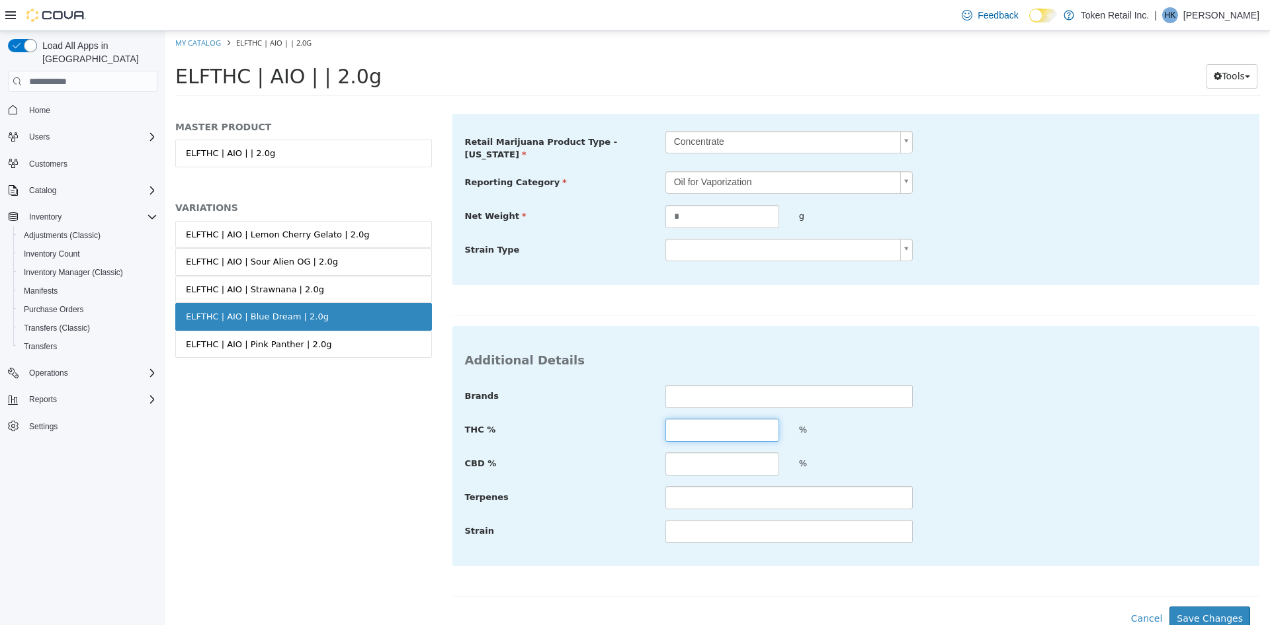
click at [700, 431] on input "text" at bounding box center [723, 430] width 114 height 23
type input "**"
click at [1192, 607] on button "Save Changes" at bounding box center [1210, 619] width 81 height 24
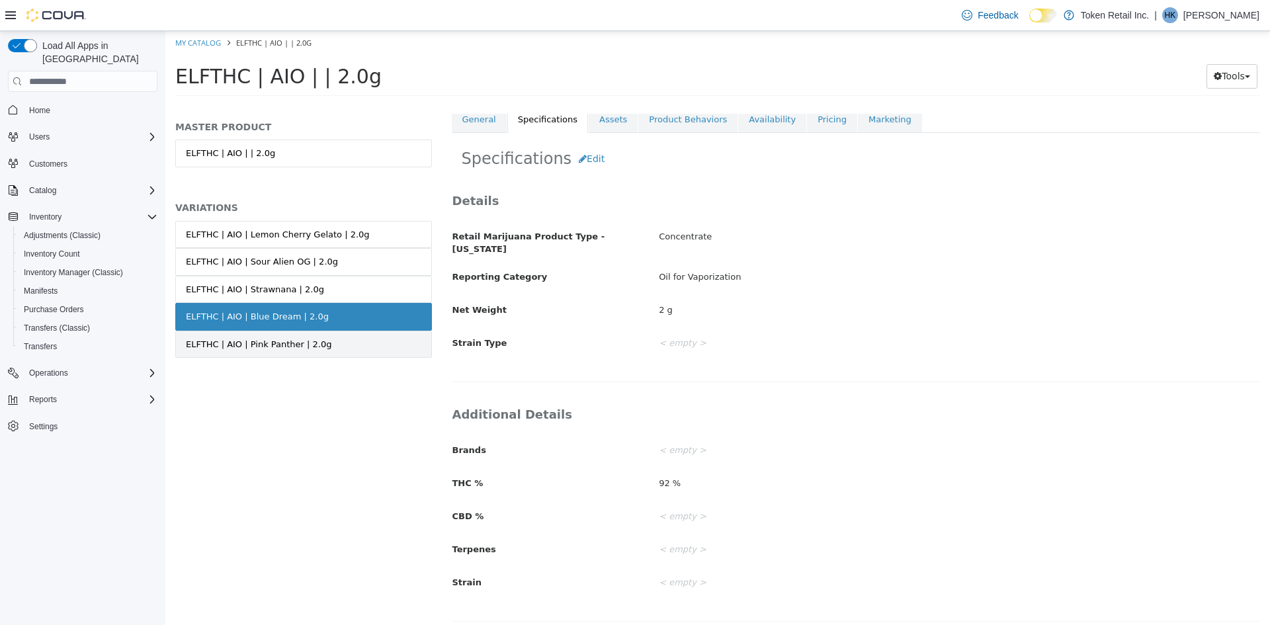
click at [326, 339] on link "ELFTHC | AIO | Pink Panther | 2.0g" at bounding box center [303, 345] width 257 height 28
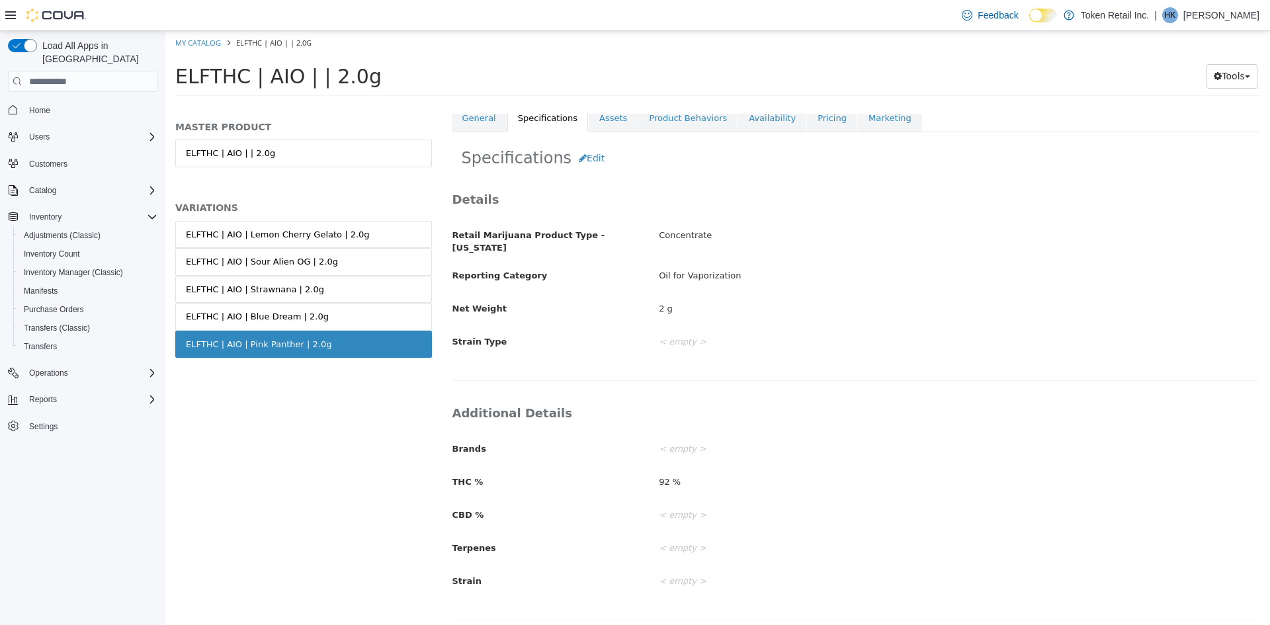
scroll to position [246, 0]
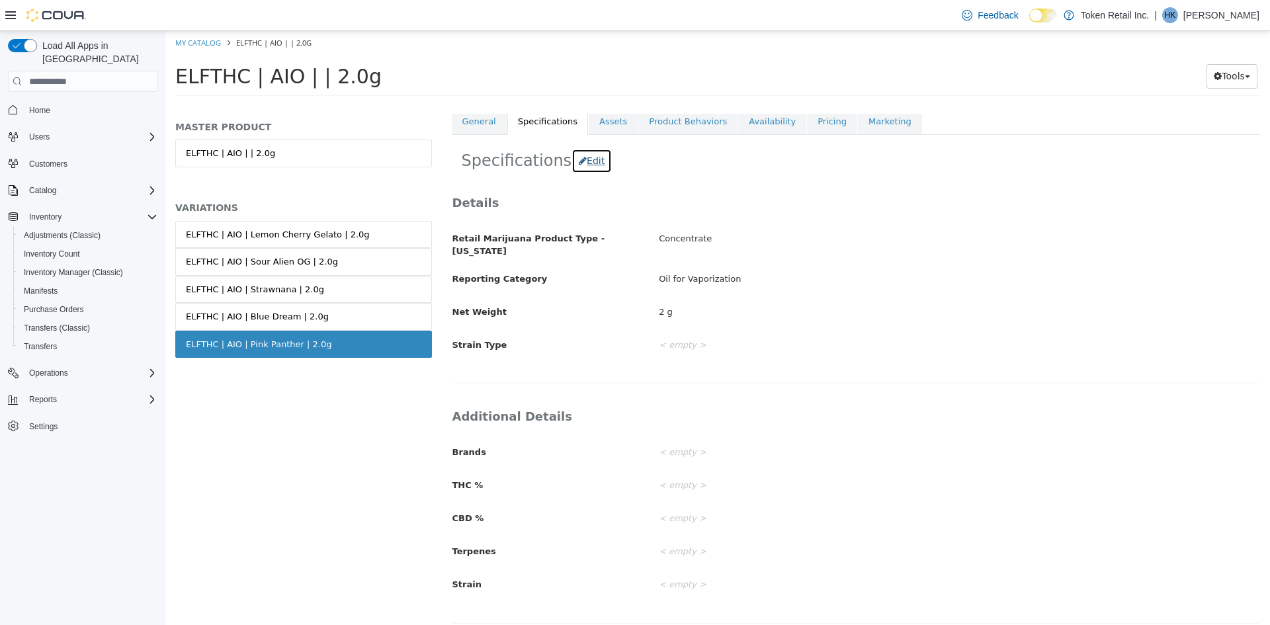
click at [580, 165] on button "Edit" at bounding box center [592, 161] width 40 height 24
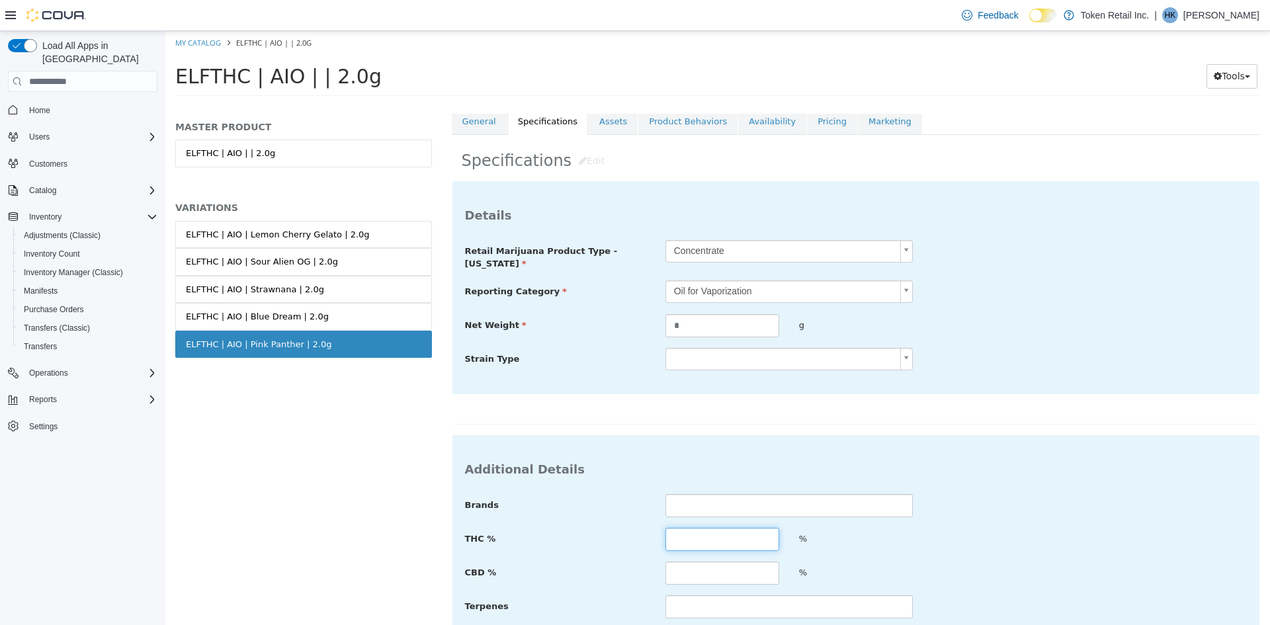
click at [697, 532] on input "text" at bounding box center [723, 539] width 114 height 23
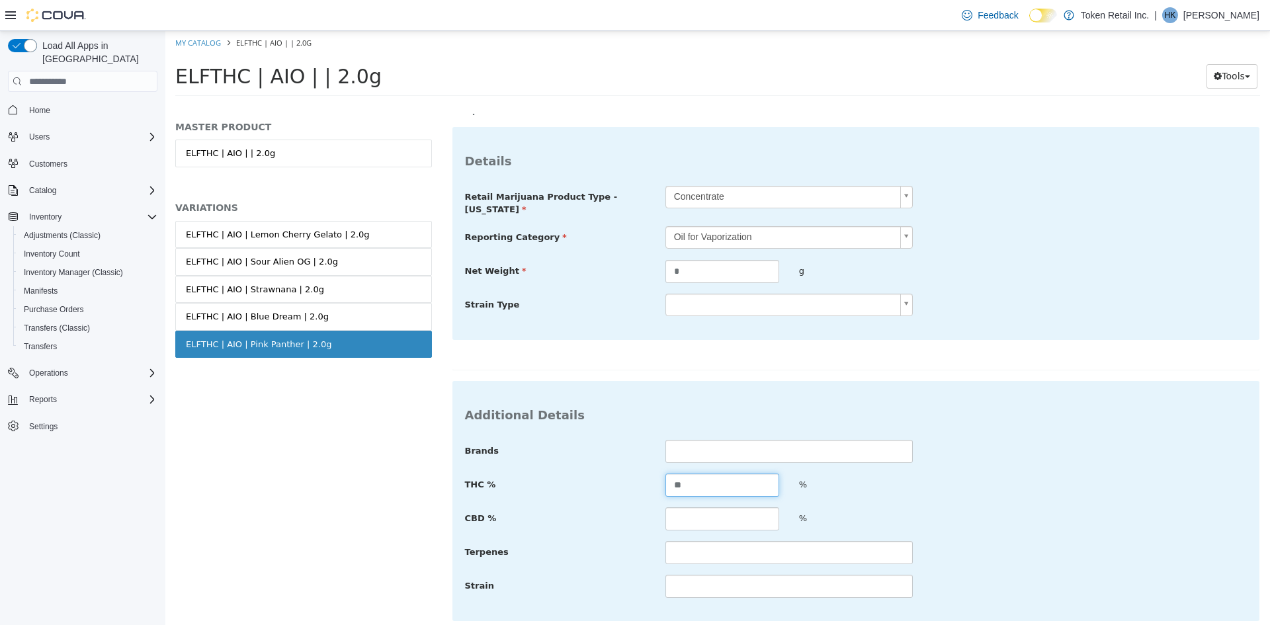
scroll to position [355, 0]
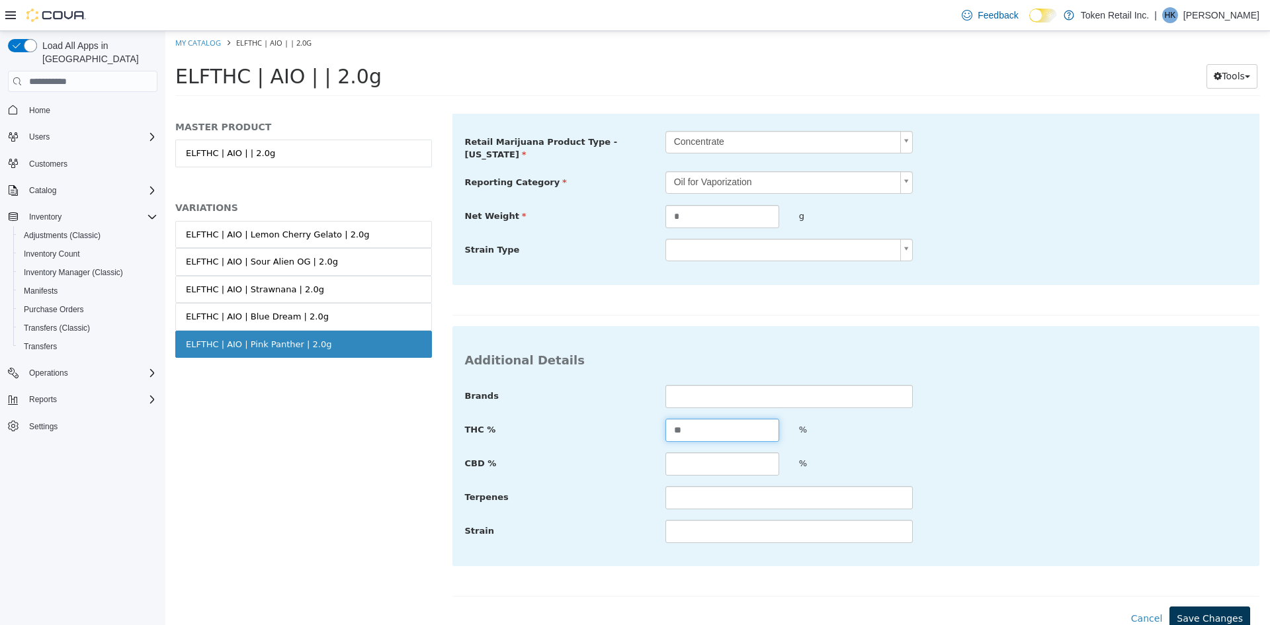
type input "**"
click at [1216, 613] on button "Save Changes" at bounding box center [1210, 619] width 81 height 24
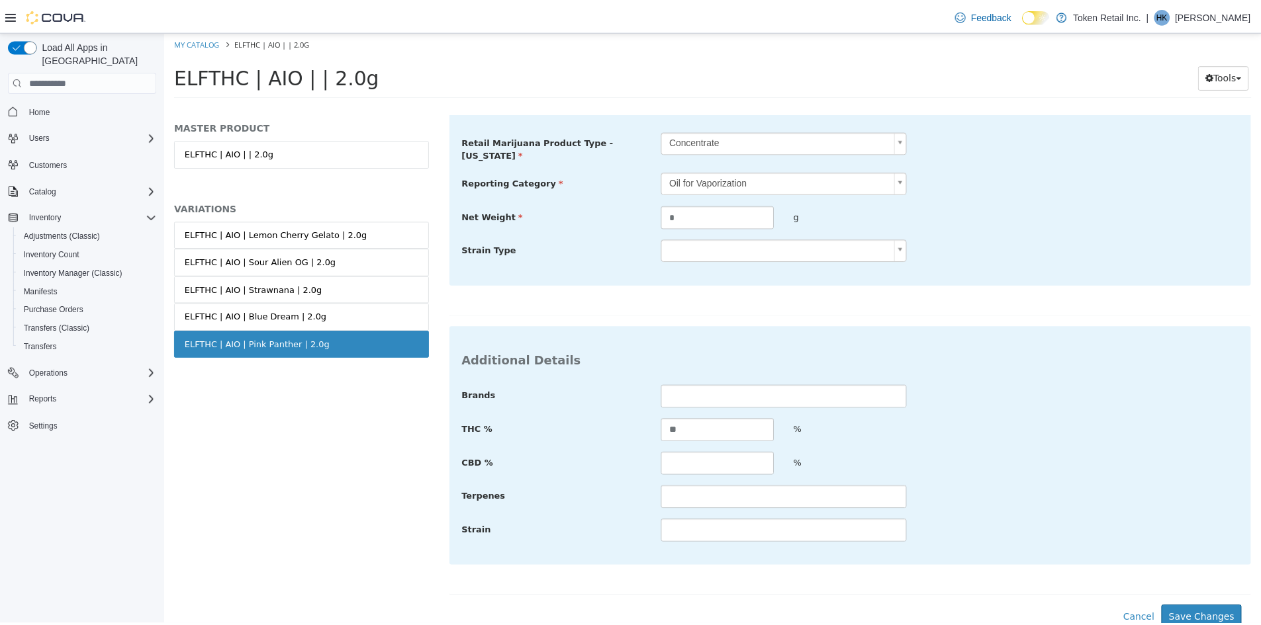
scroll to position [248, 0]
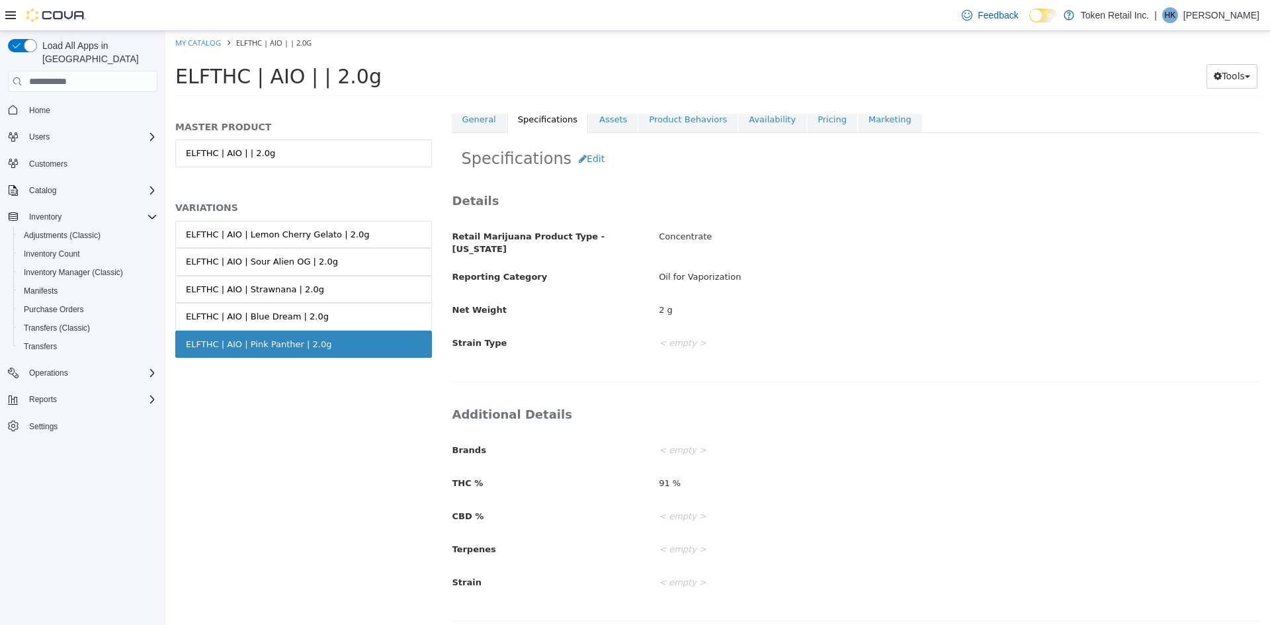
click at [91, 101] on span "Home" at bounding box center [91, 109] width 134 height 17
